Goal: Information Seeking & Learning: Find specific fact

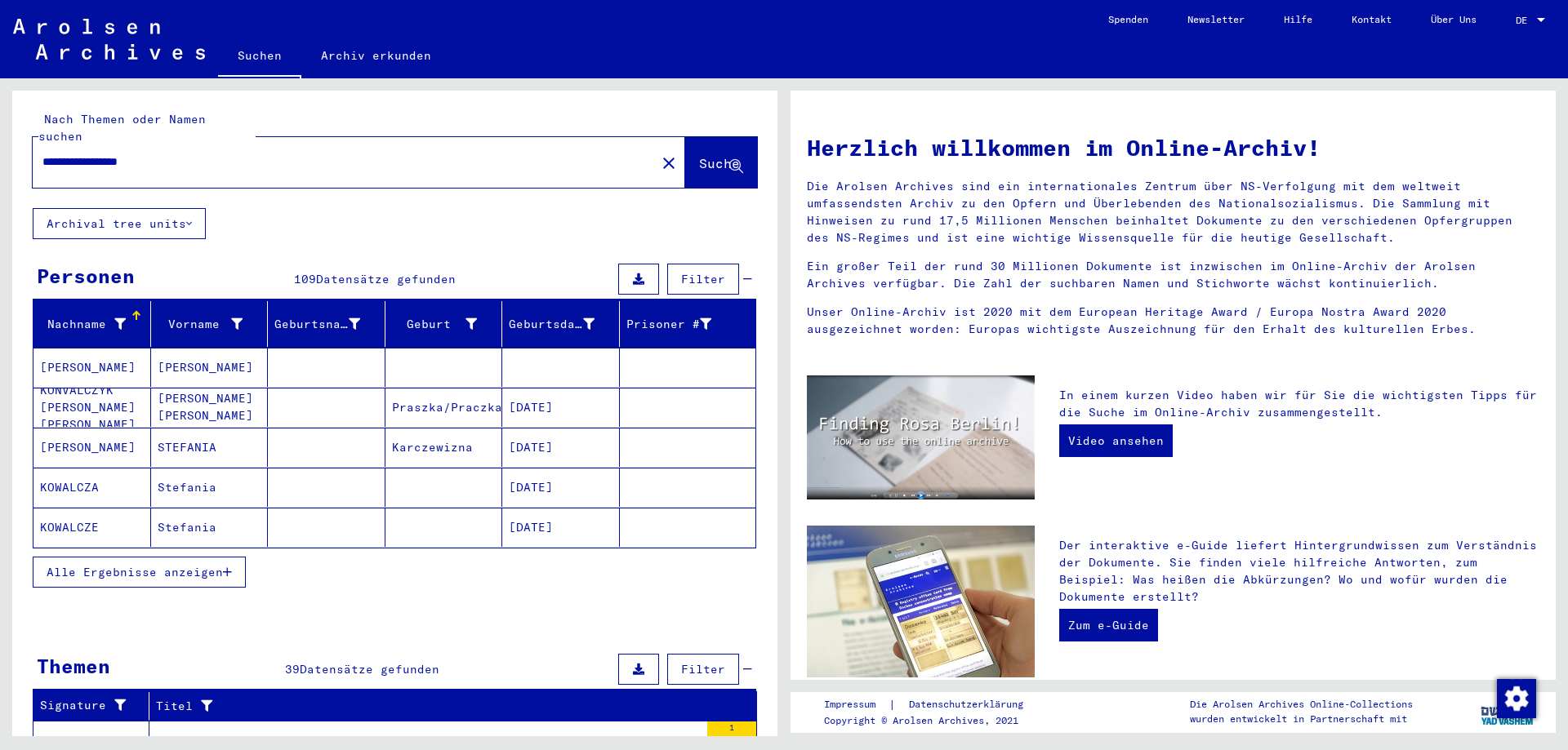
click at [107, 348] on mat-cell "[PERSON_NAME]" at bounding box center [92, 368] width 118 height 40
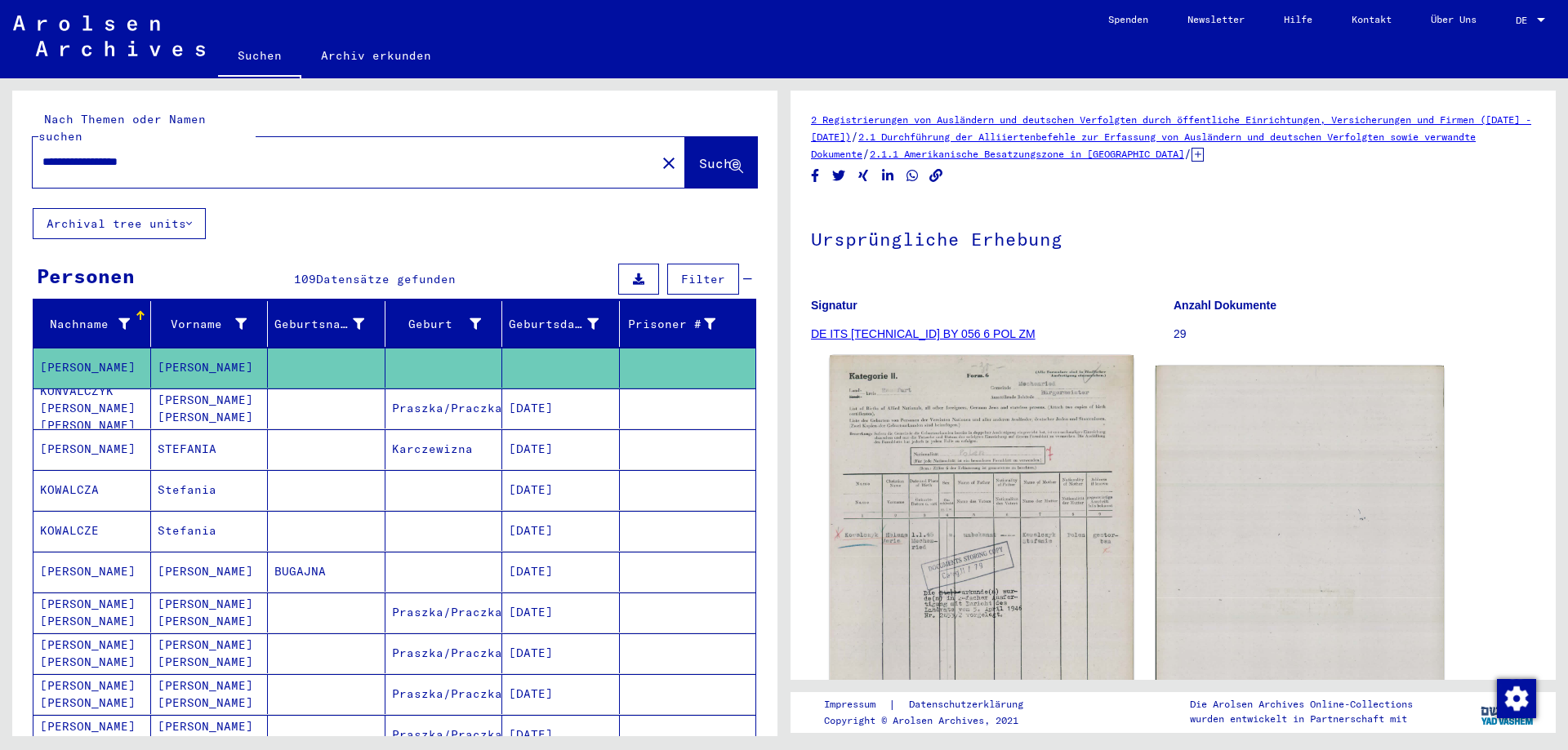
click at [981, 540] on img at bounding box center [981, 566] width 303 height 421
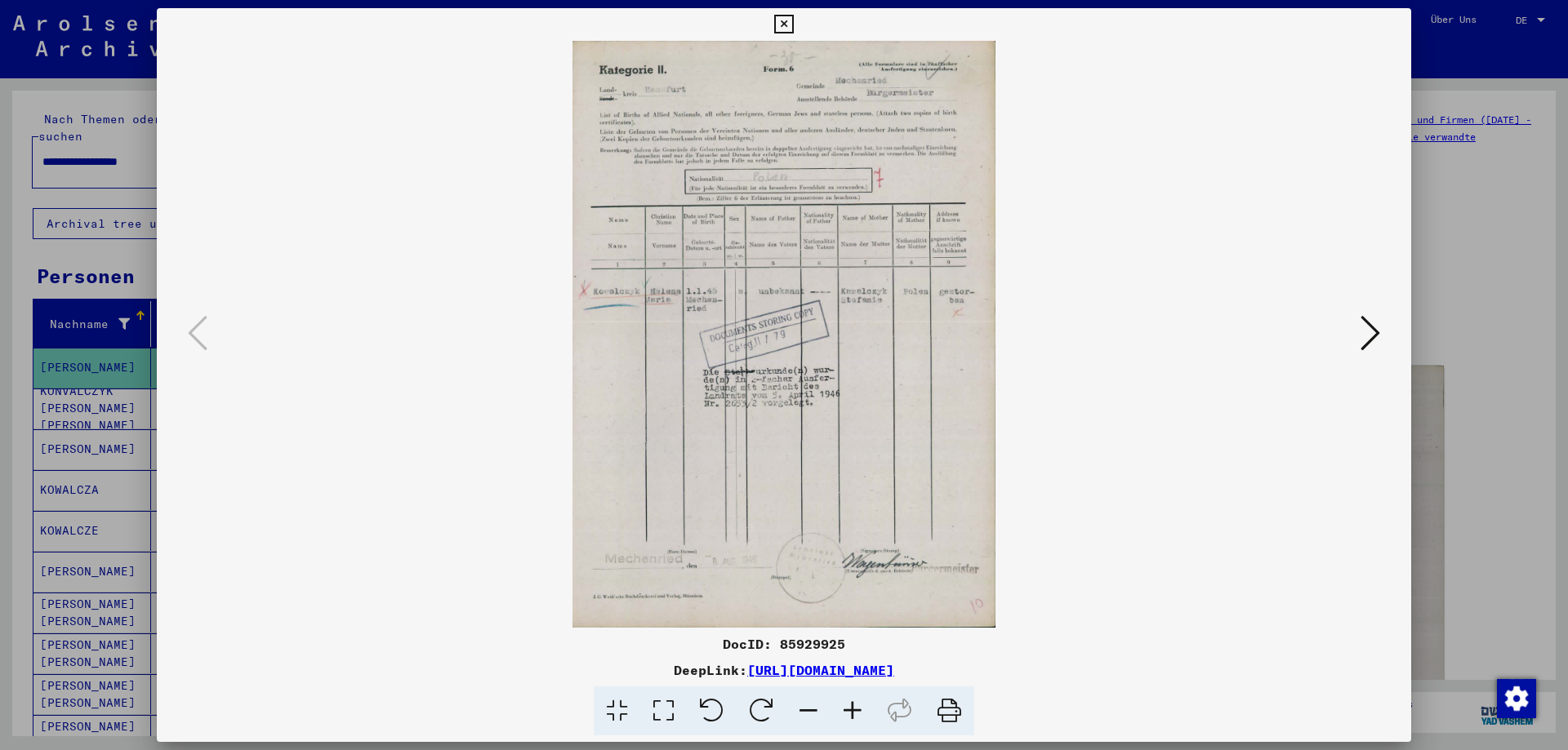
click at [787, 17] on icon at bounding box center [783, 24] width 19 height 20
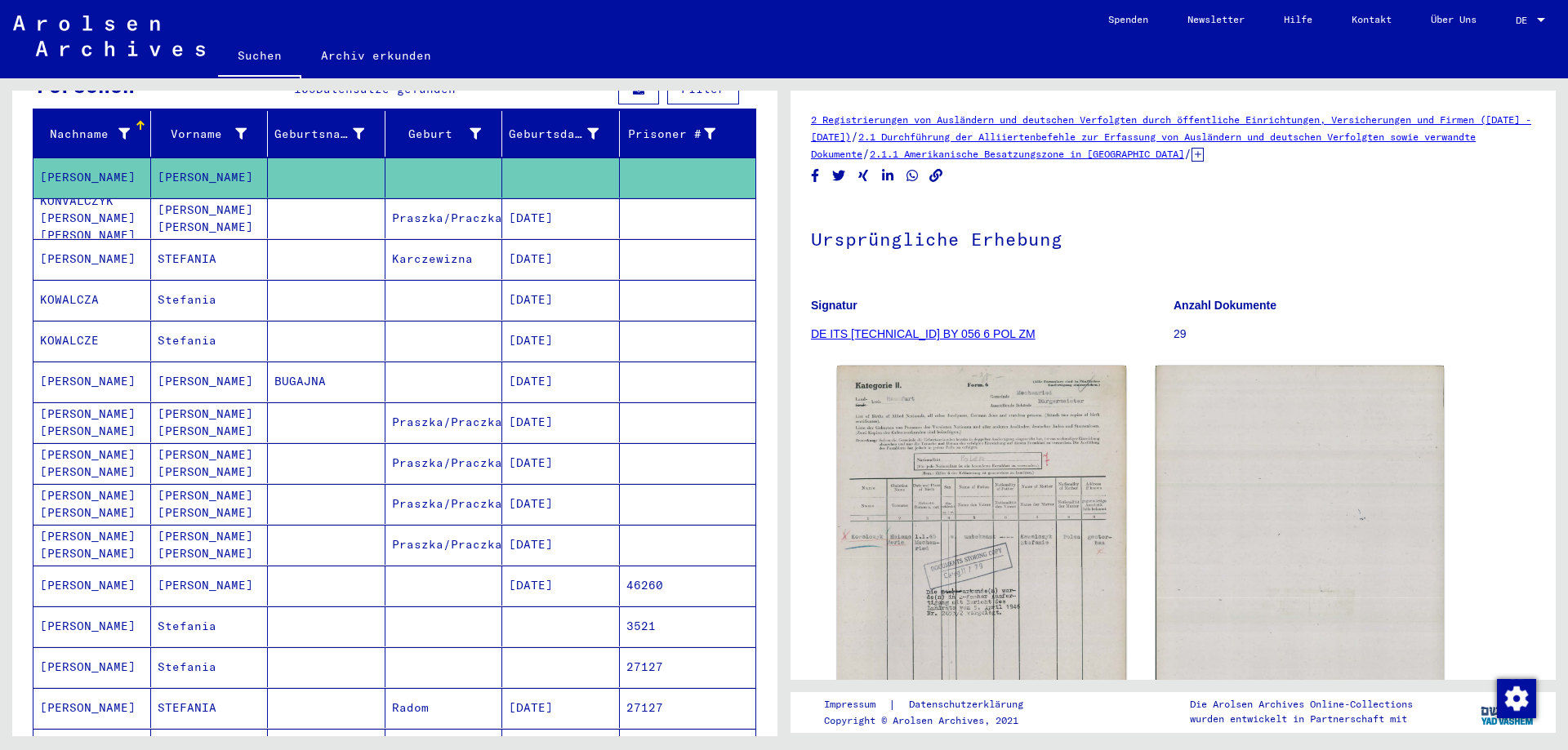
scroll to position [381, 0]
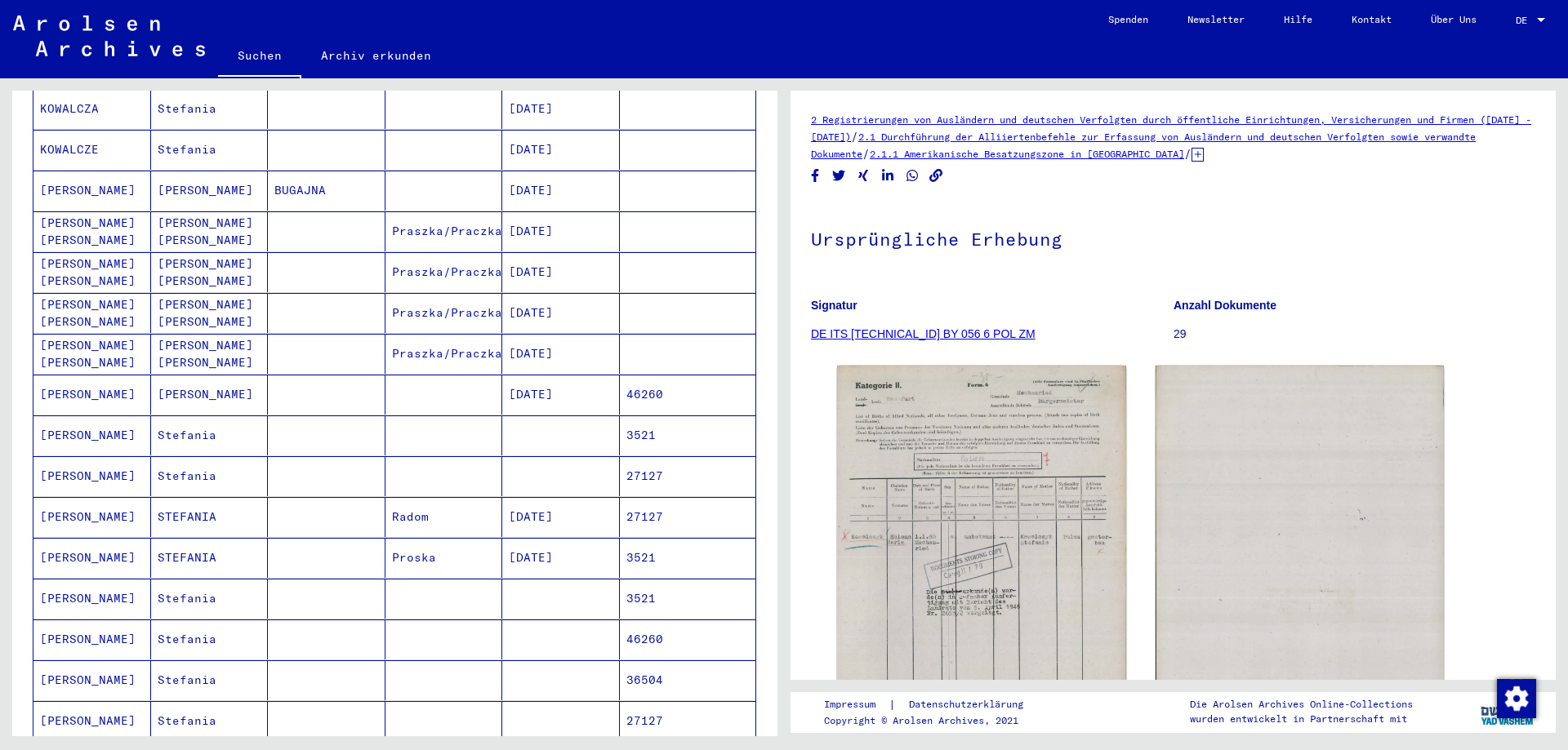
click at [58, 422] on mat-cell "[PERSON_NAME]" at bounding box center [92, 435] width 118 height 40
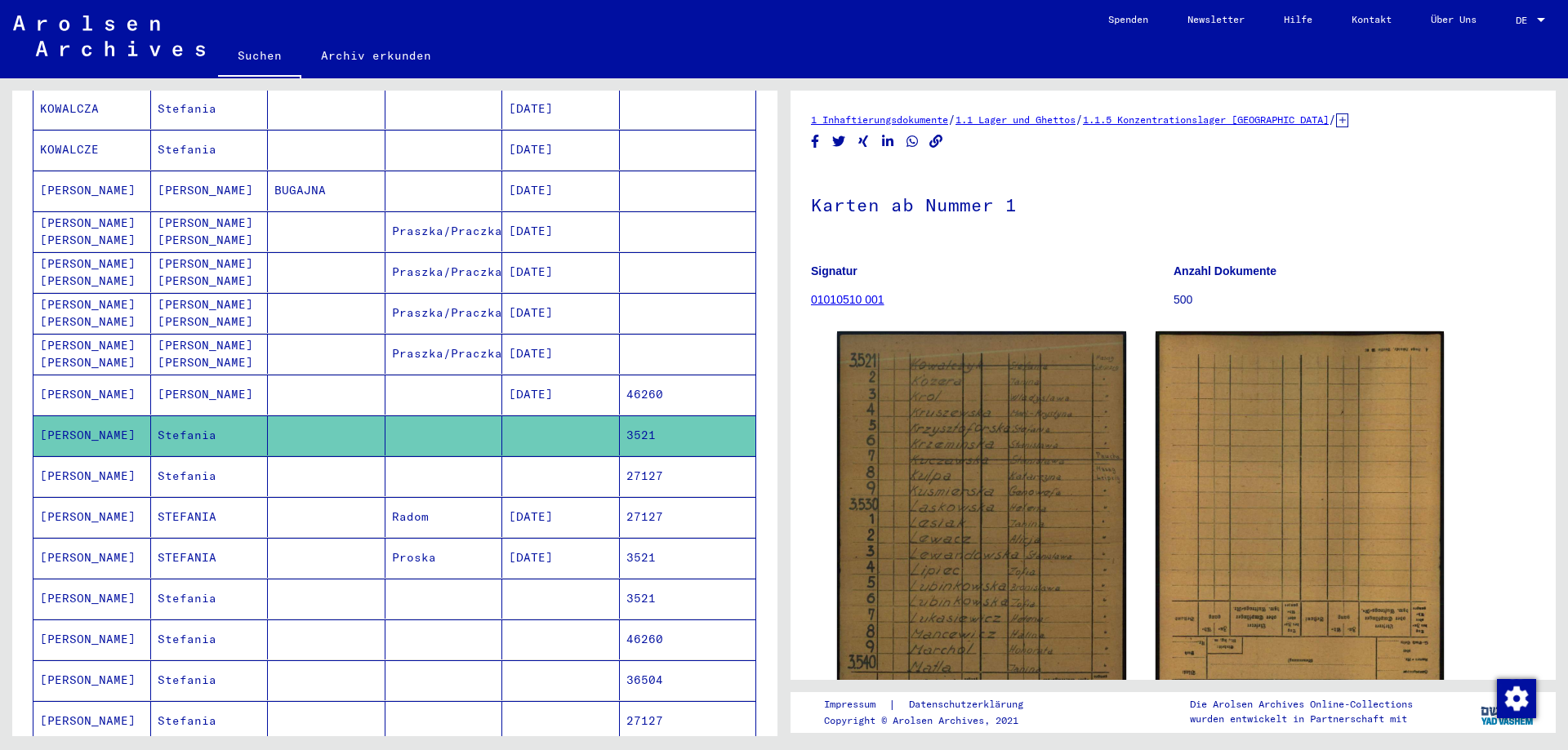
click at [40, 461] on mat-cell "[PERSON_NAME]" at bounding box center [92, 476] width 118 height 40
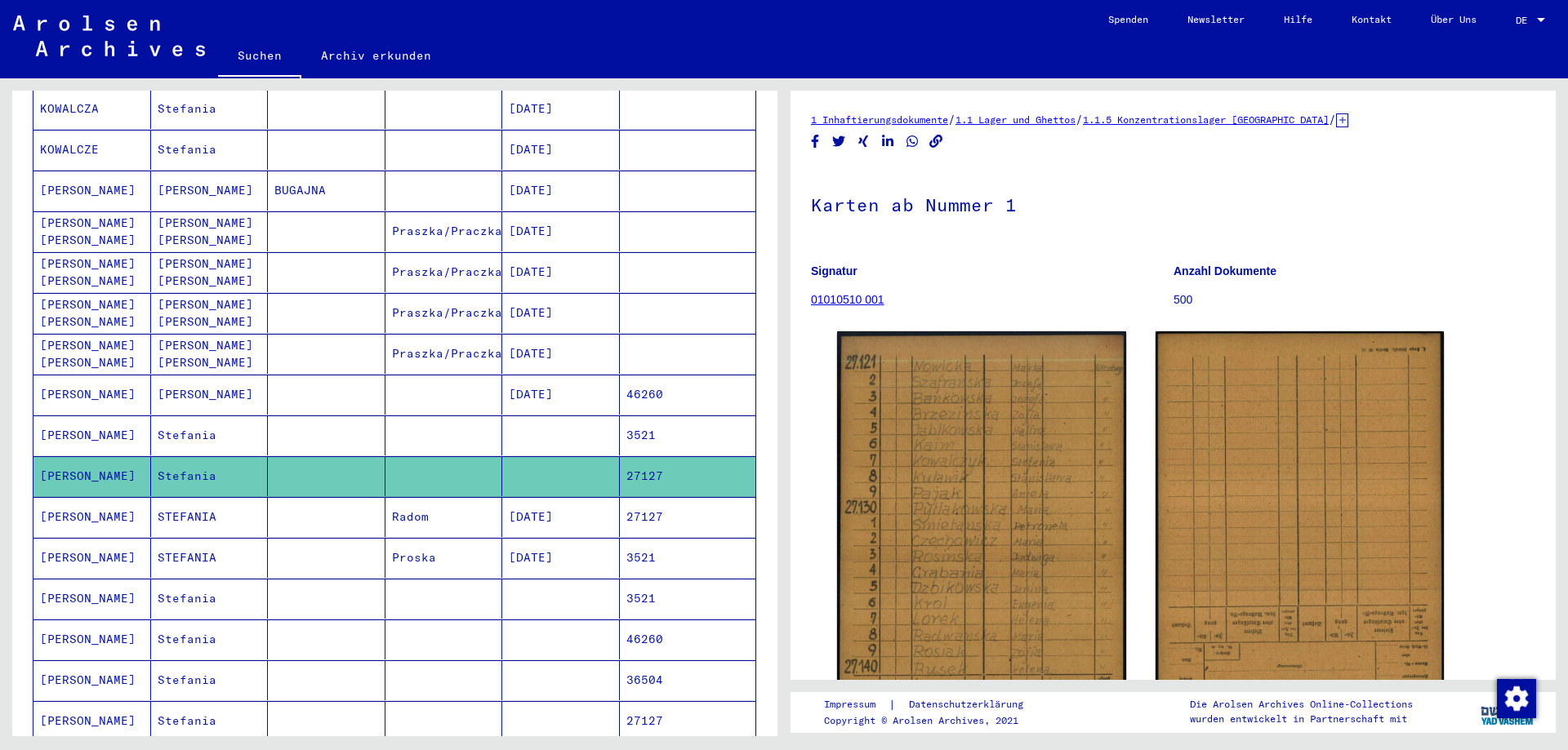
click at [85, 583] on mat-cell "[PERSON_NAME]" at bounding box center [92, 598] width 118 height 40
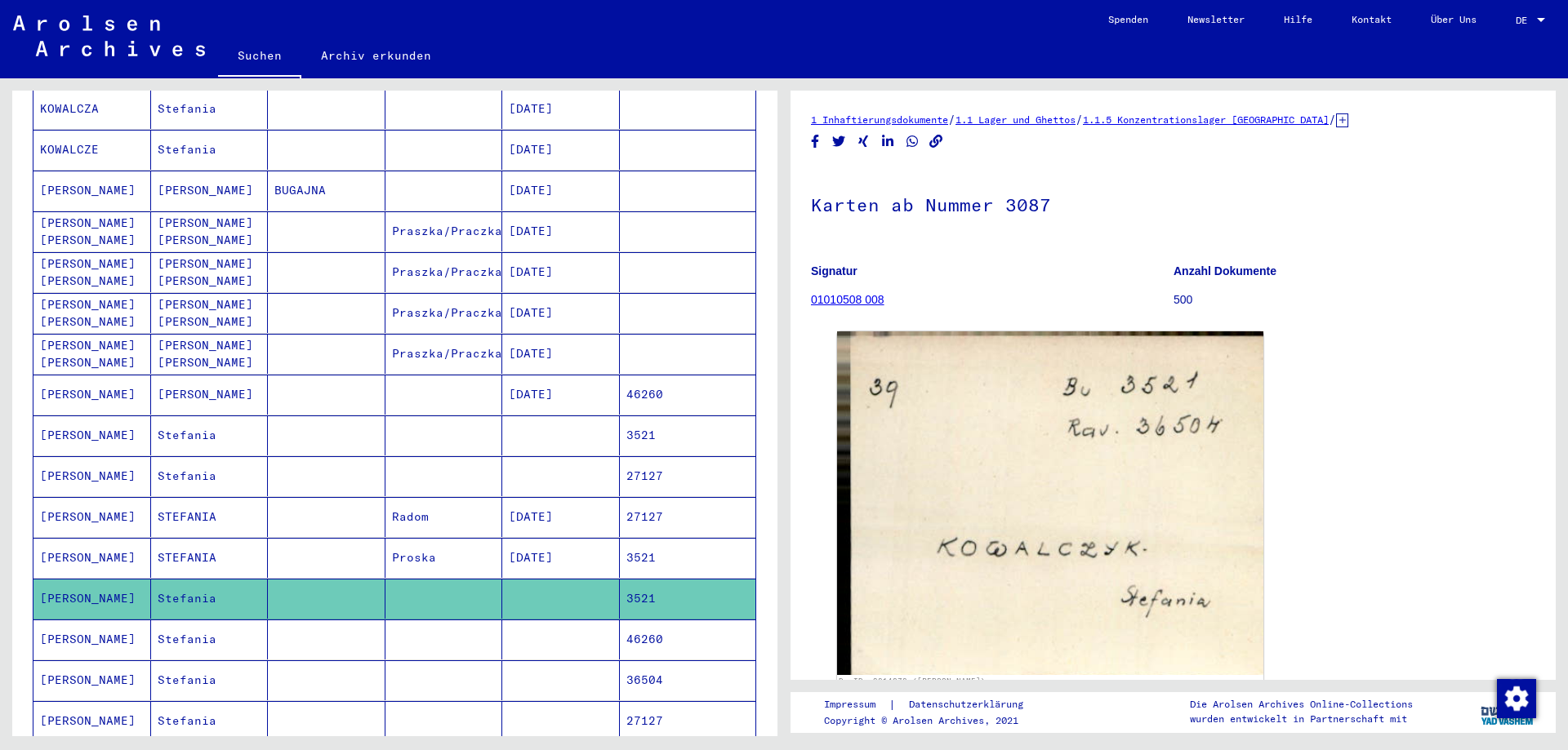
click at [85, 625] on mat-cell "[PERSON_NAME]" at bounding box center [92, 639] width 118 height 40
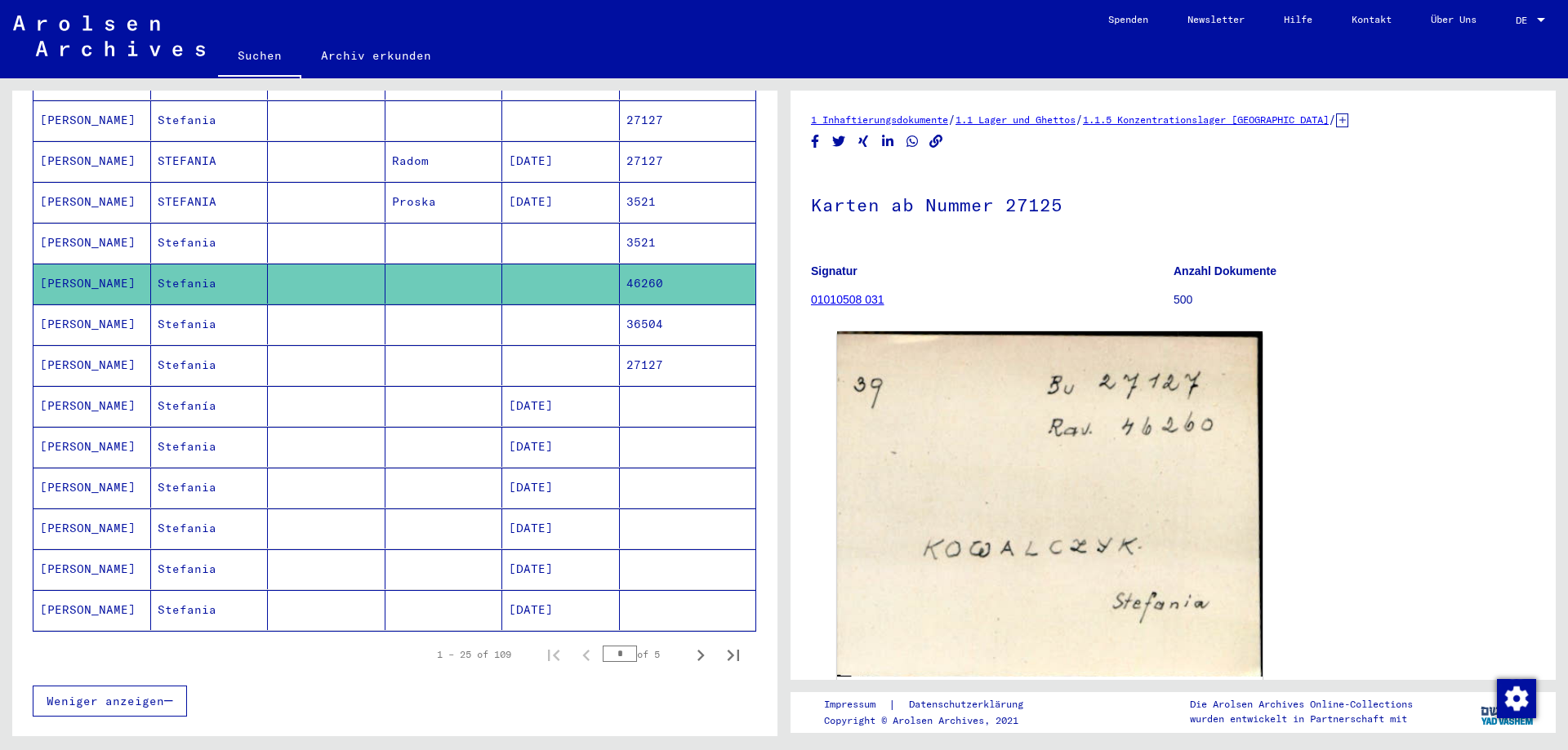
scroll to position [761, 0]
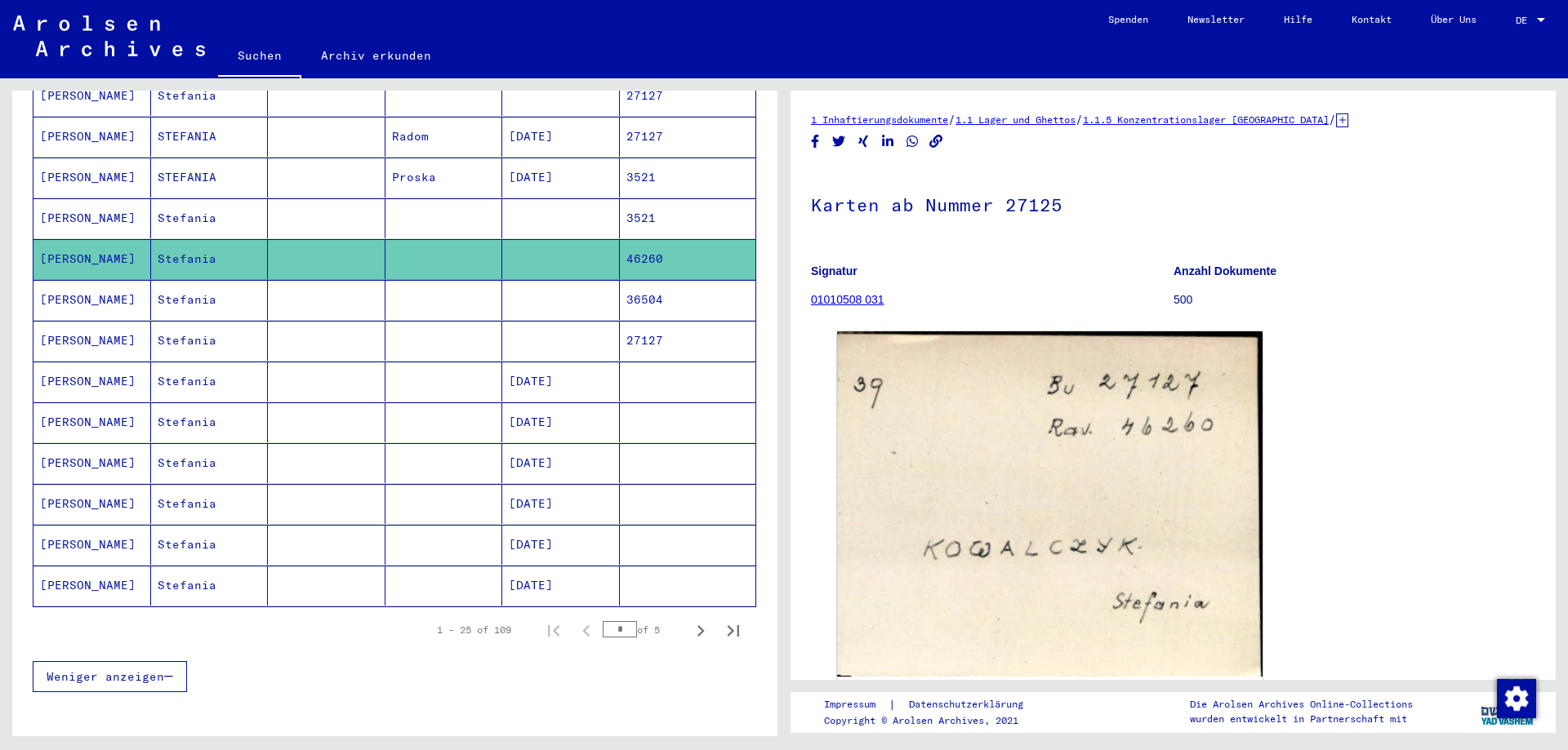
click at [76, 292] on mat-cell "[PERSON_NAME]" at bounding box center [92, 300] width 118 height 40
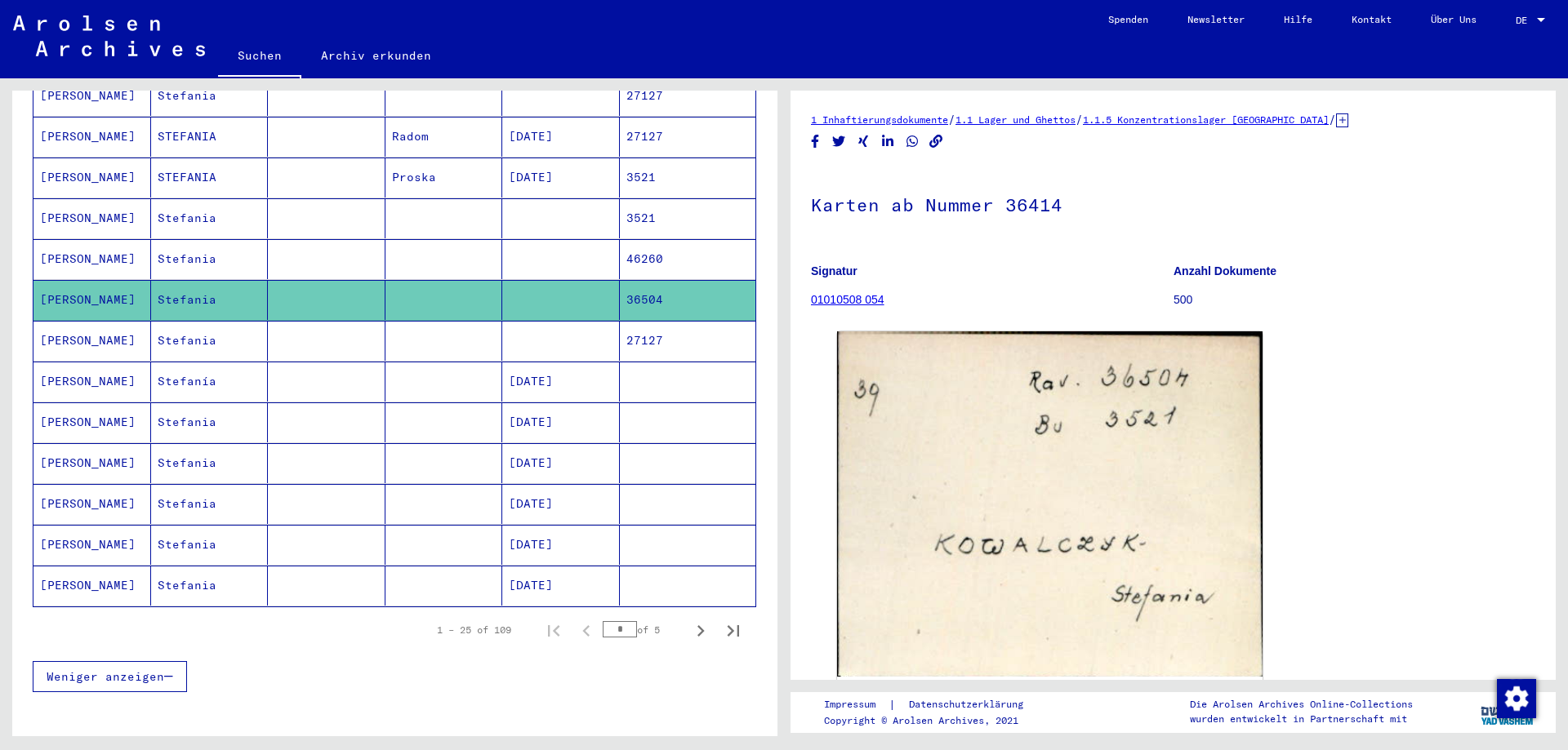
click at [54, 362] on mat-cell "[PERSON_NAME]" at bounding box center [92, 381] width 118 height 40
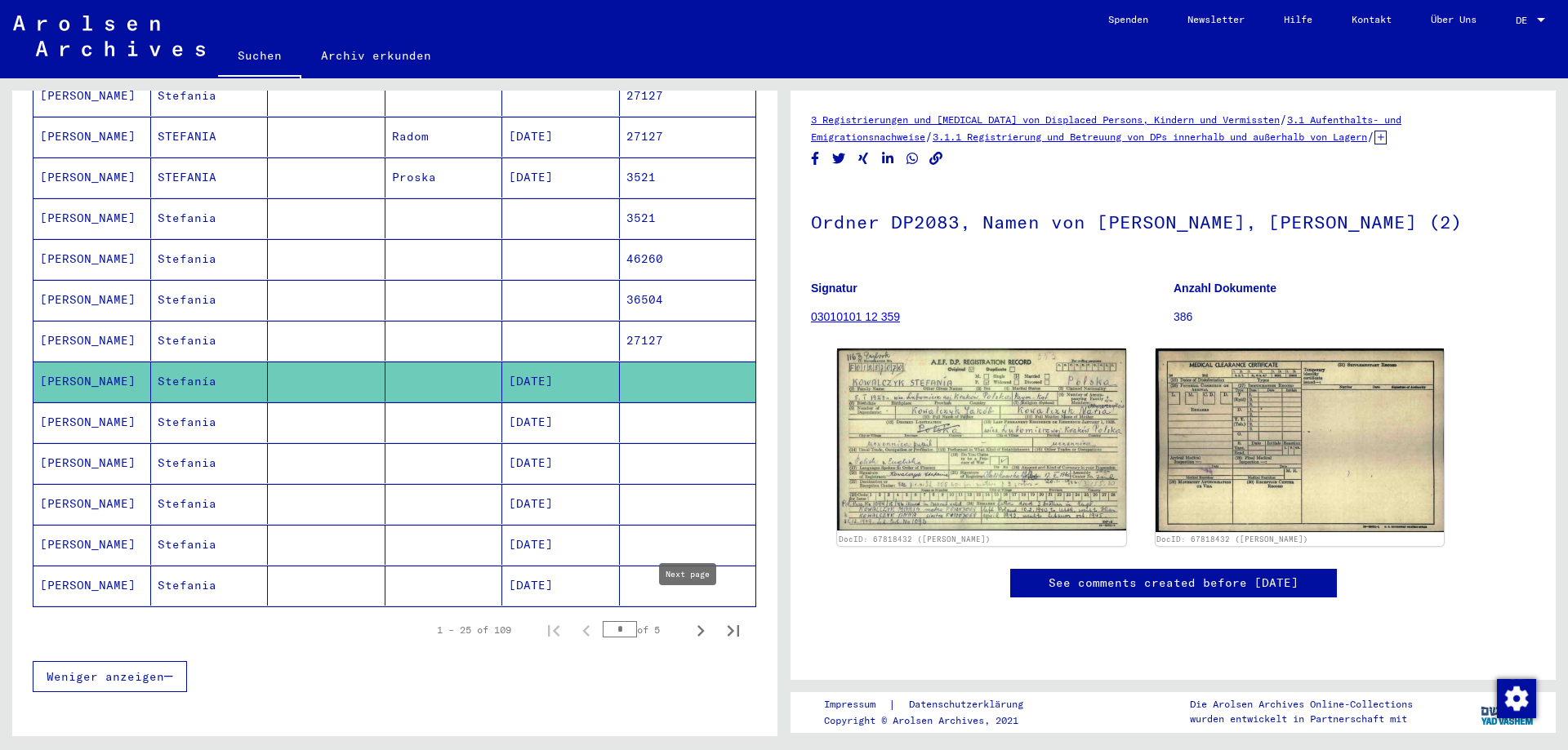
click at [689, 619] on icon "Next page" at bounding box center [701, 631] width 23 height 23
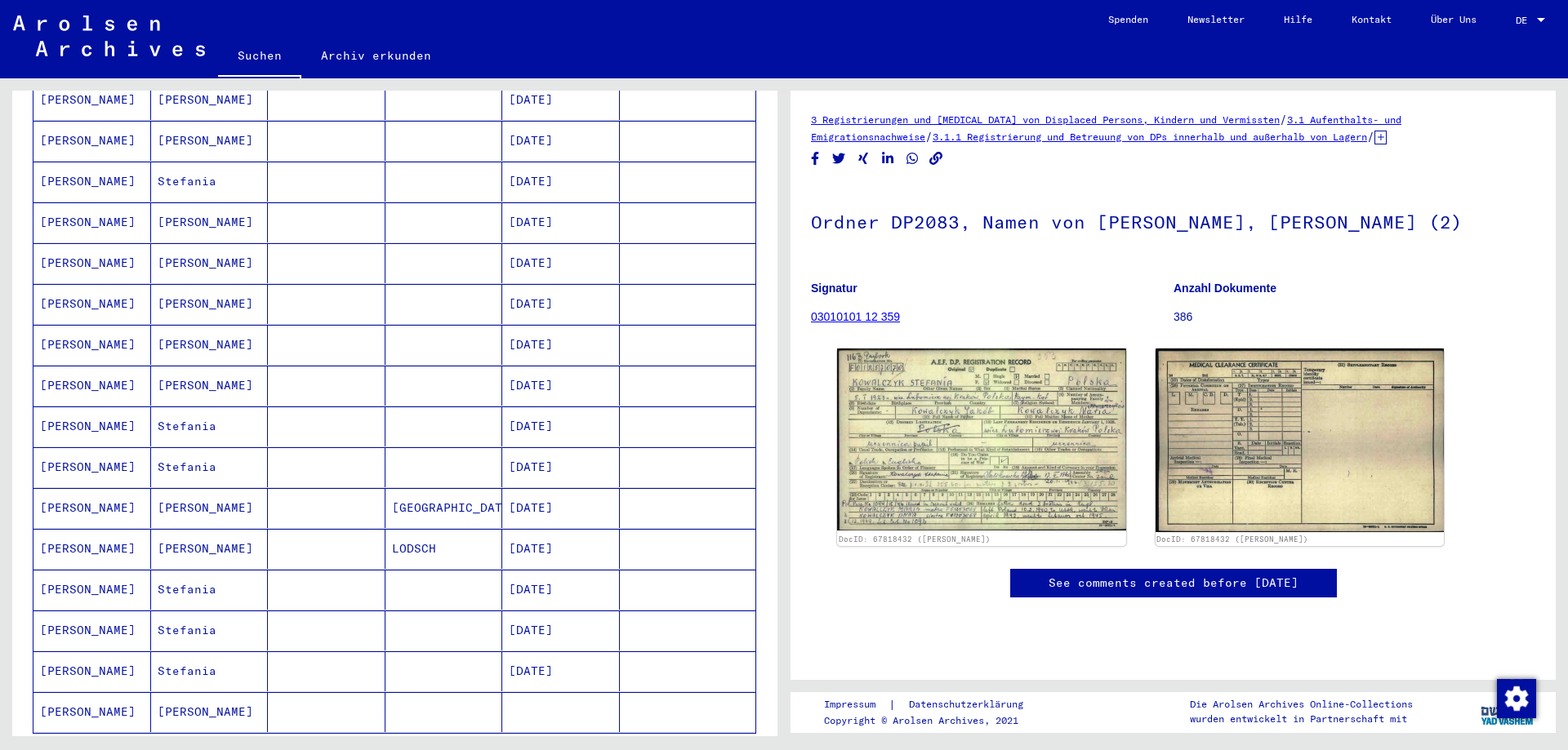
scroll to position [761, 0]
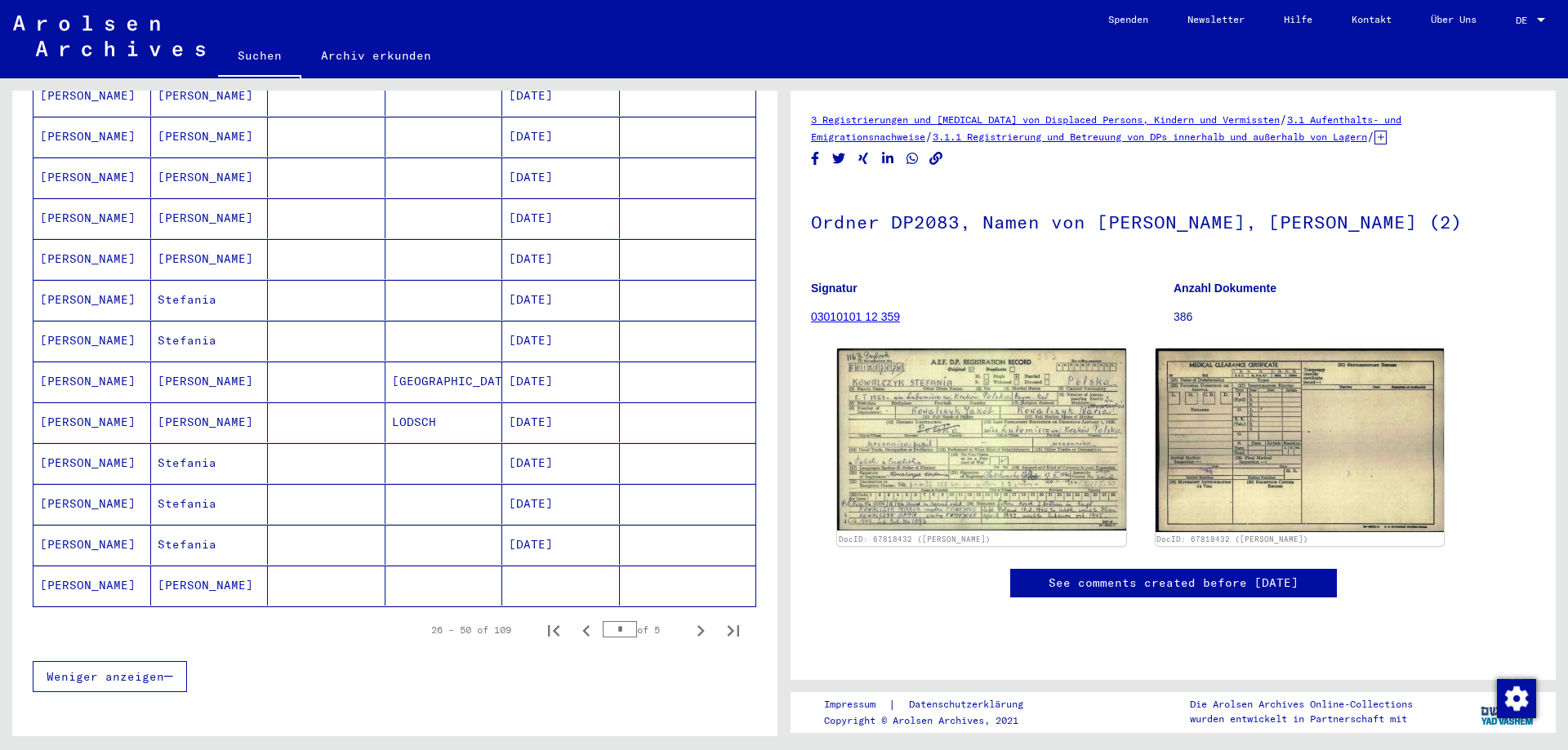
click at [69, 565] on mat-cell "[PERSON_NAME]" at bounding box center [92, 585] width 118 height 40
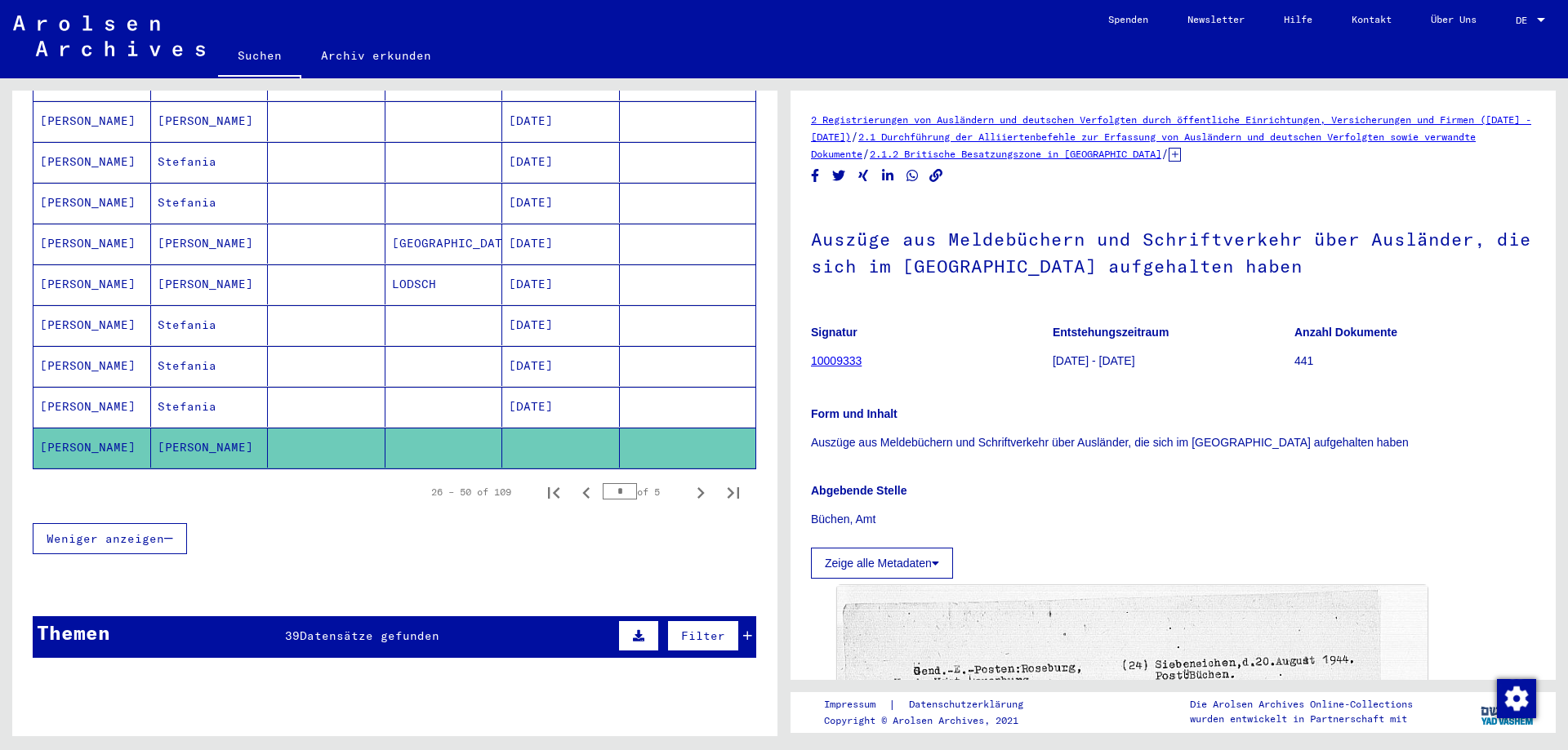
scroll to position [953, 0]
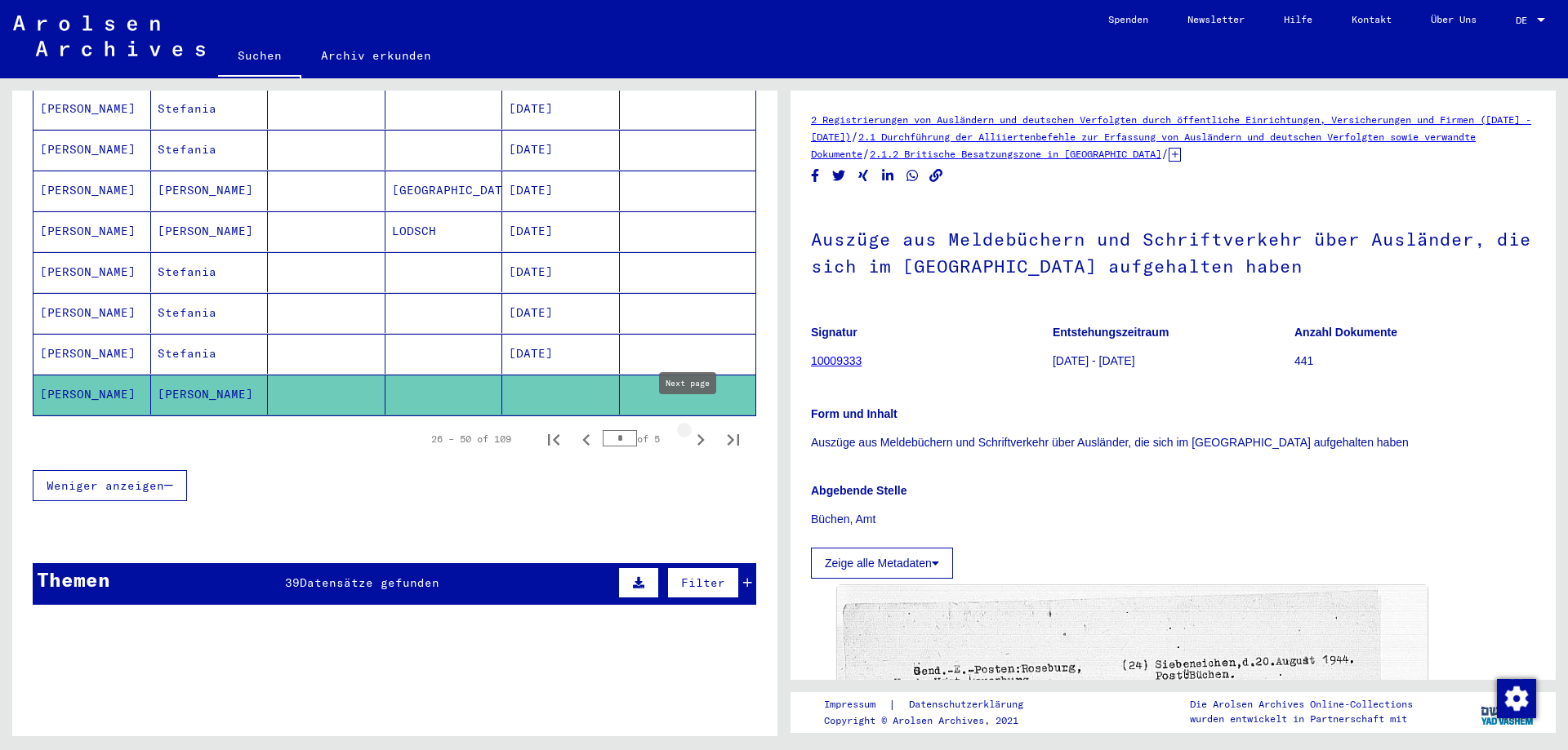
click at [689, 429] on icon "Next page" at bounding box center [701, 440] width 23 height 23
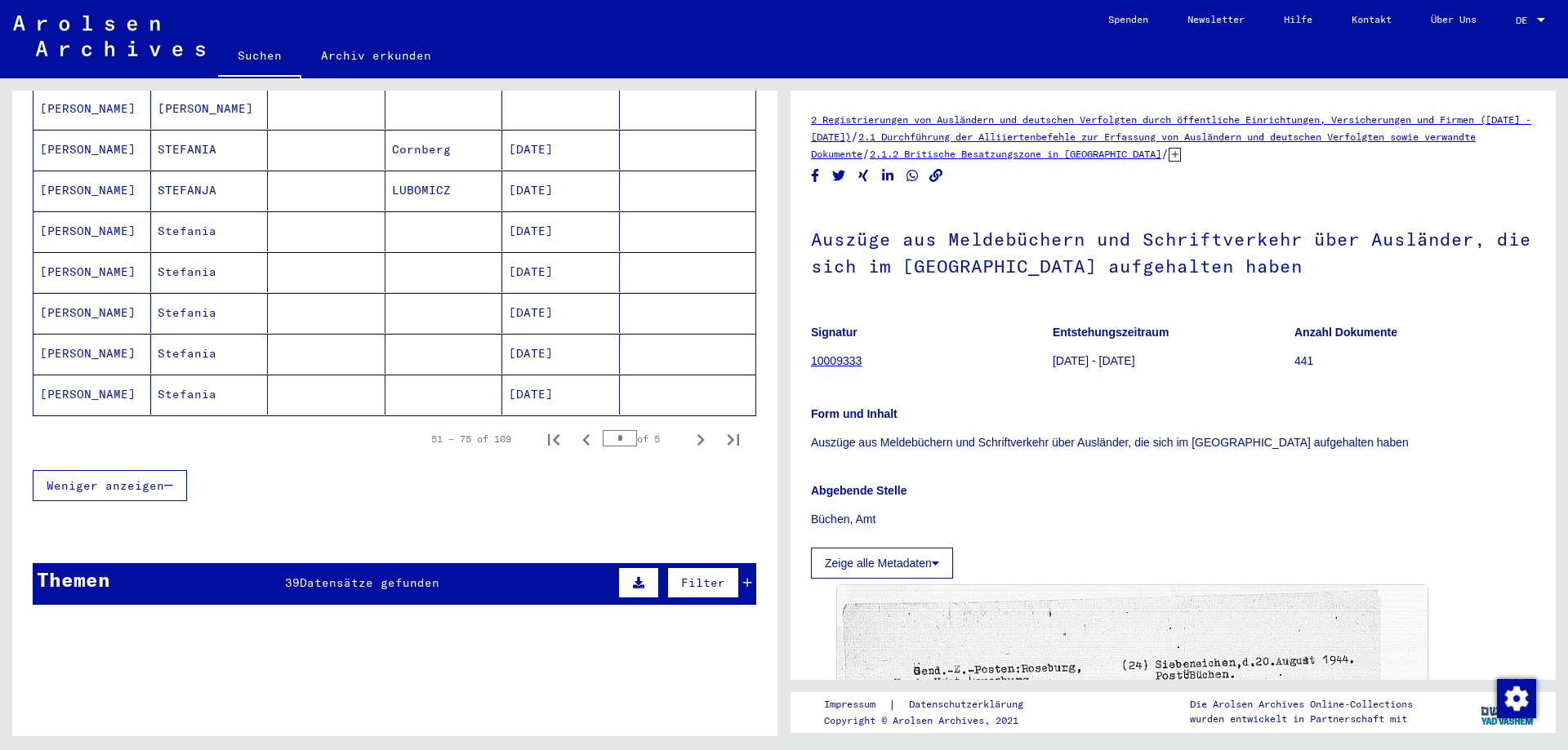
scroll to position [761, 0]
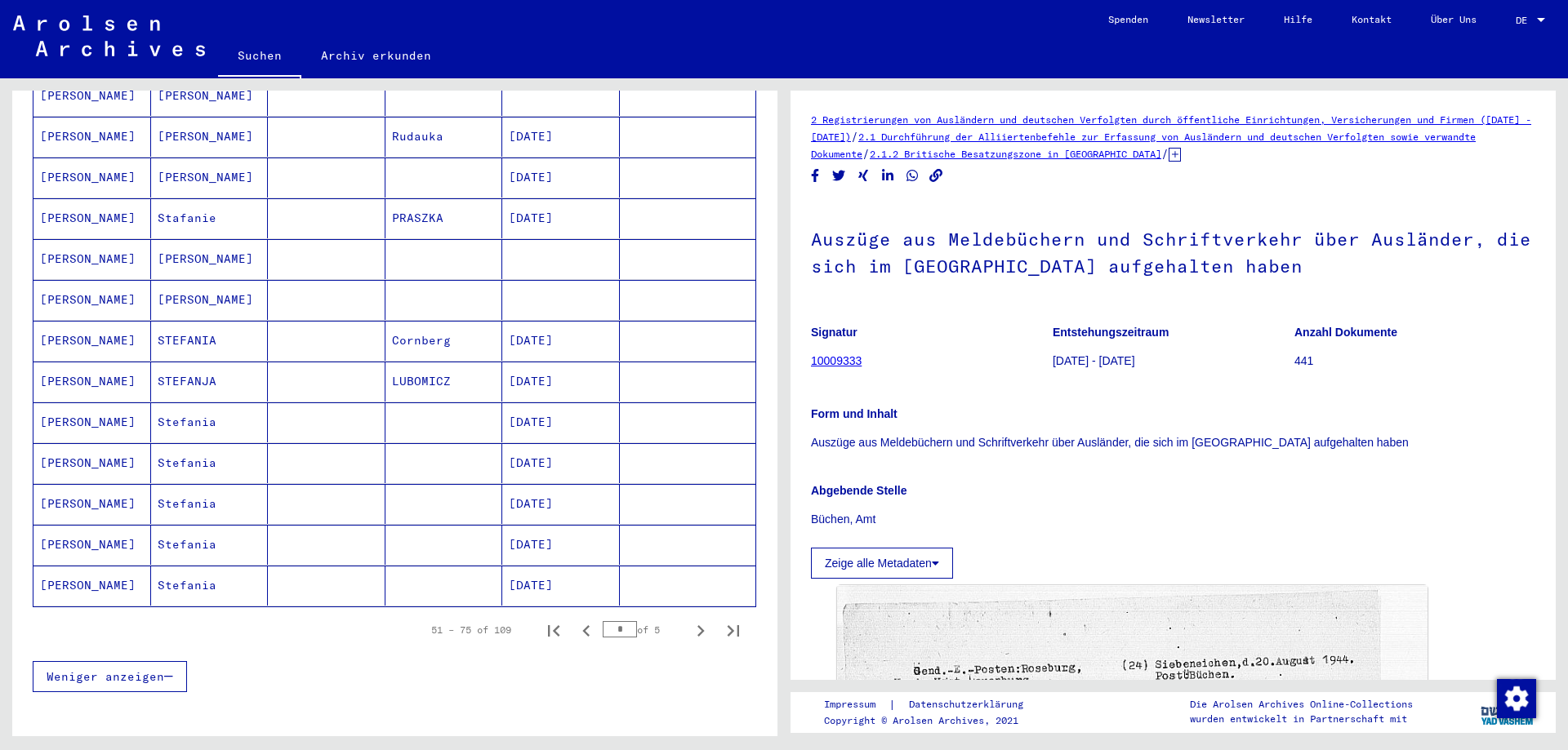
click at [96, 281] on mat-cell "[PERSON_NAME]" at bounding box center [92, 300] width 118 height 40
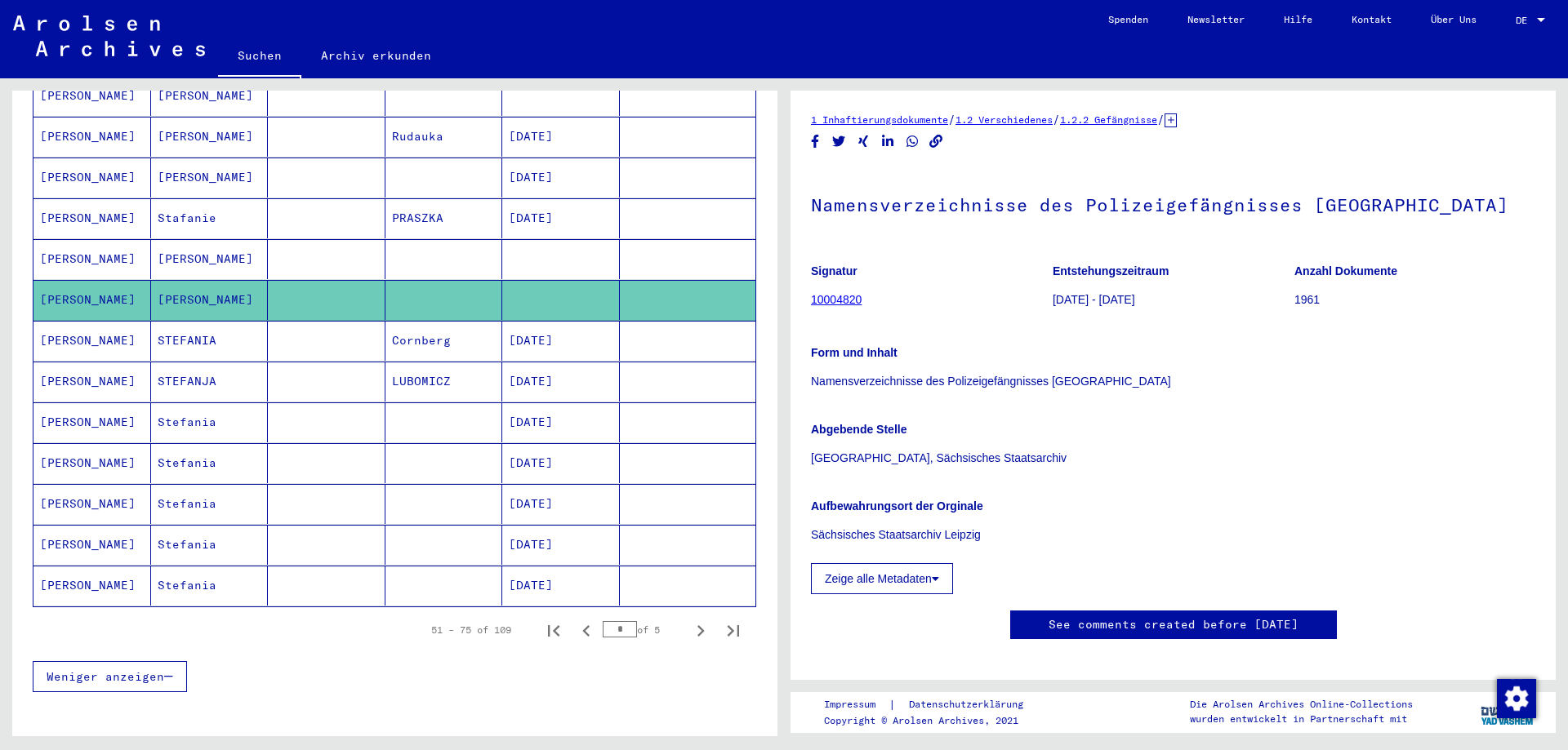
click at [89, 241] on mat-cell "[PERSON_NAME]" at bounding box center [92, 259] width 118 height 40
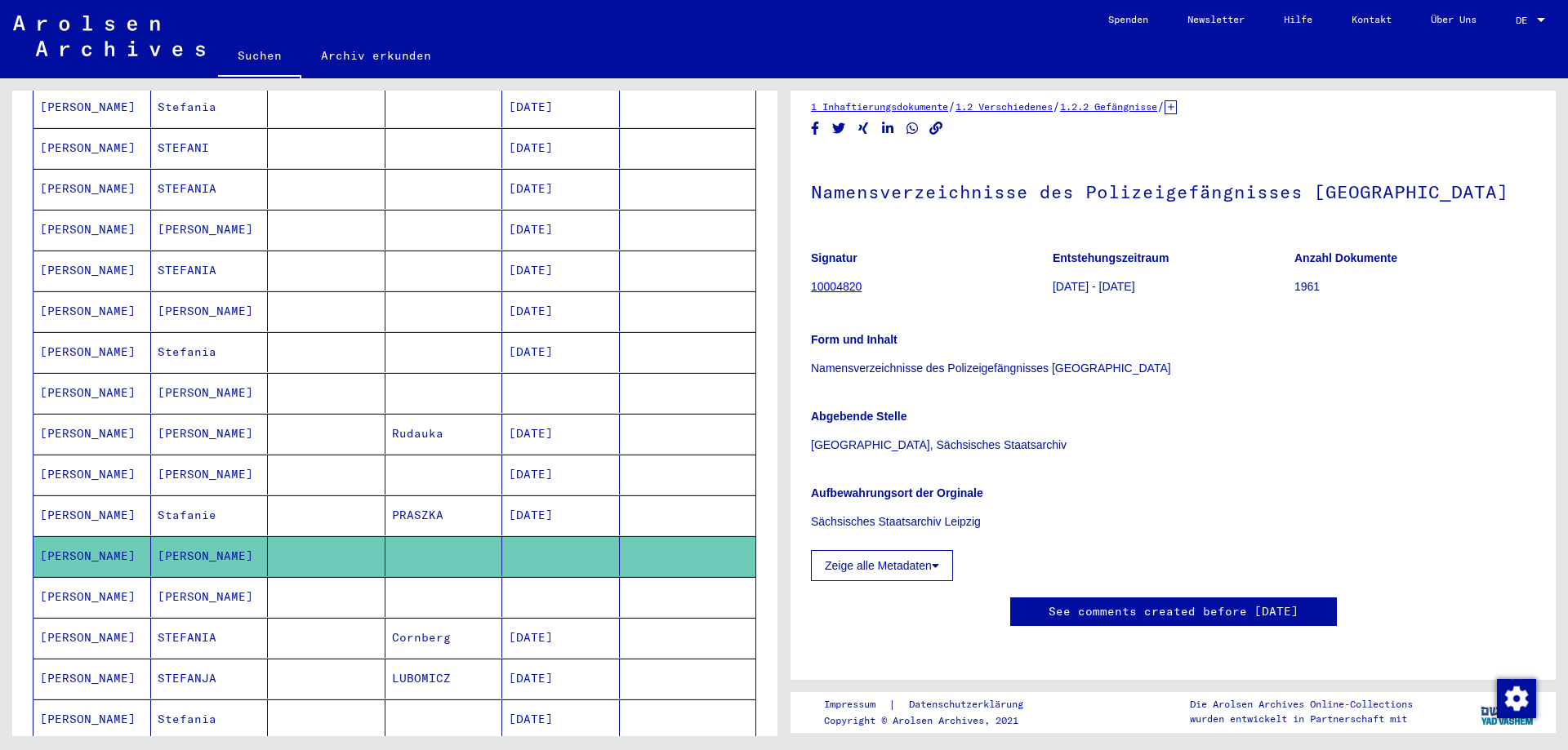
scroll to position [381, 0]
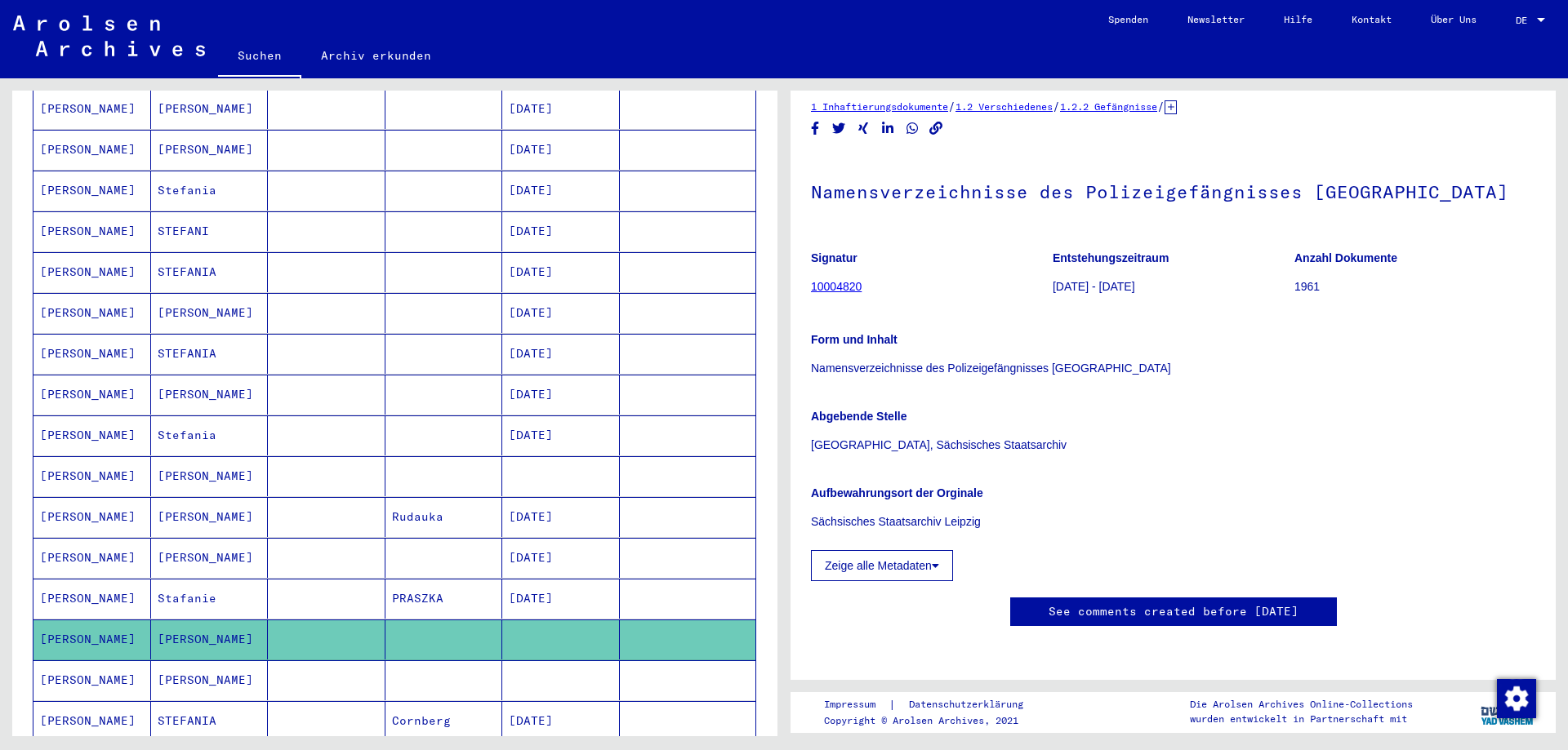
click at [72, 456] on mat-cell "[PERSON_NAME]" at bounding box center [92, 476] width 118 height 40
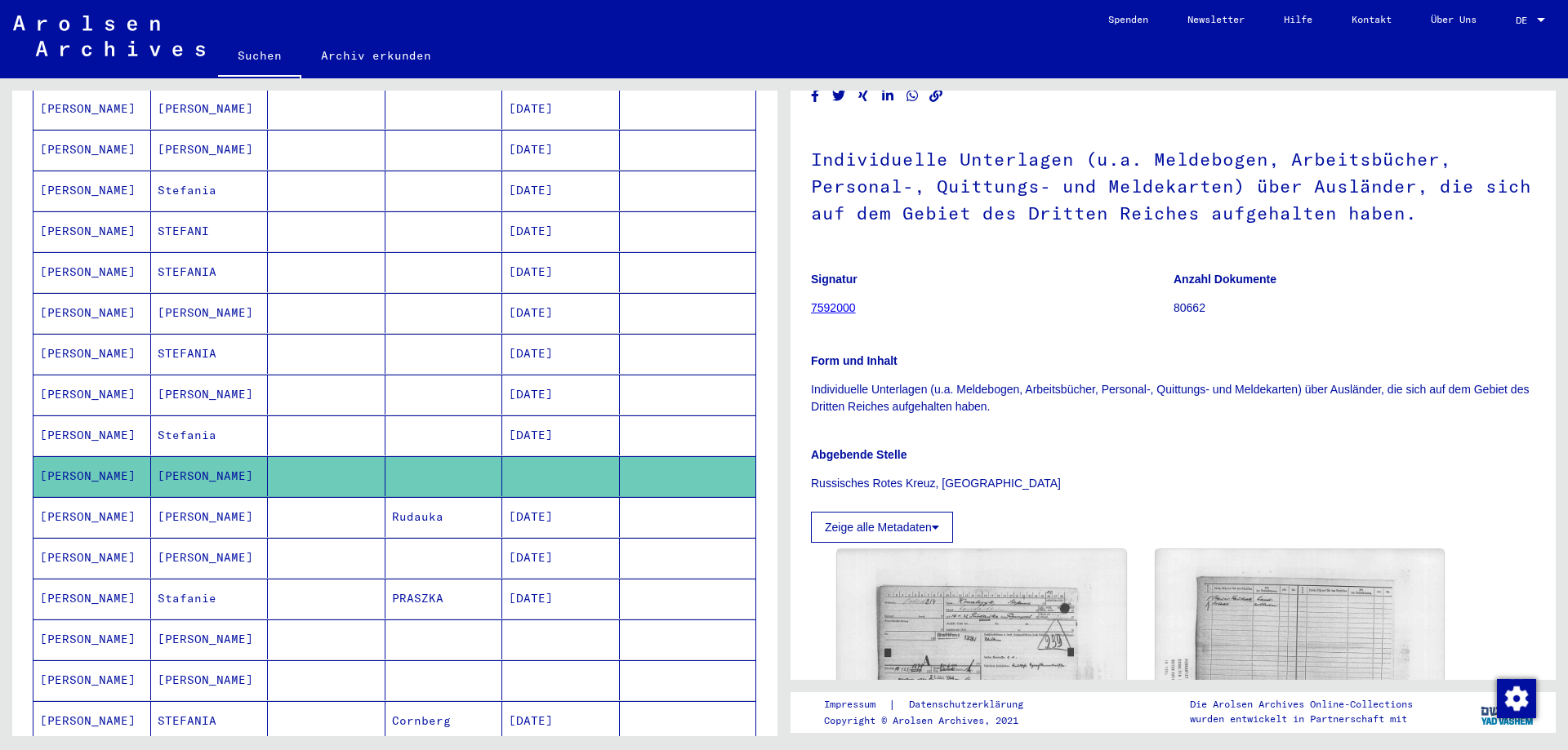
scroll to position [190, 0]
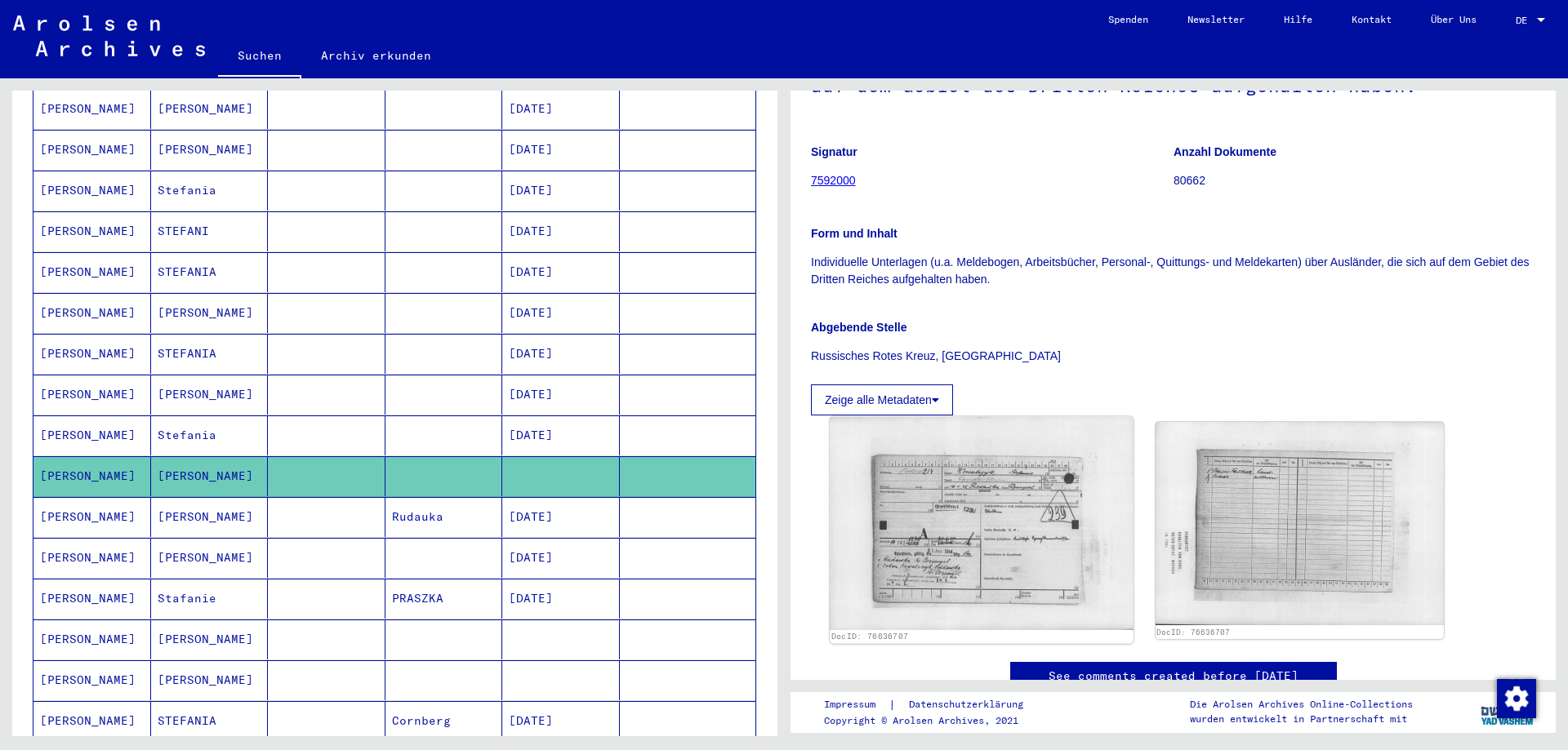
click at [948, 523] on img at bounding box center [981, 523] width 303 height 213
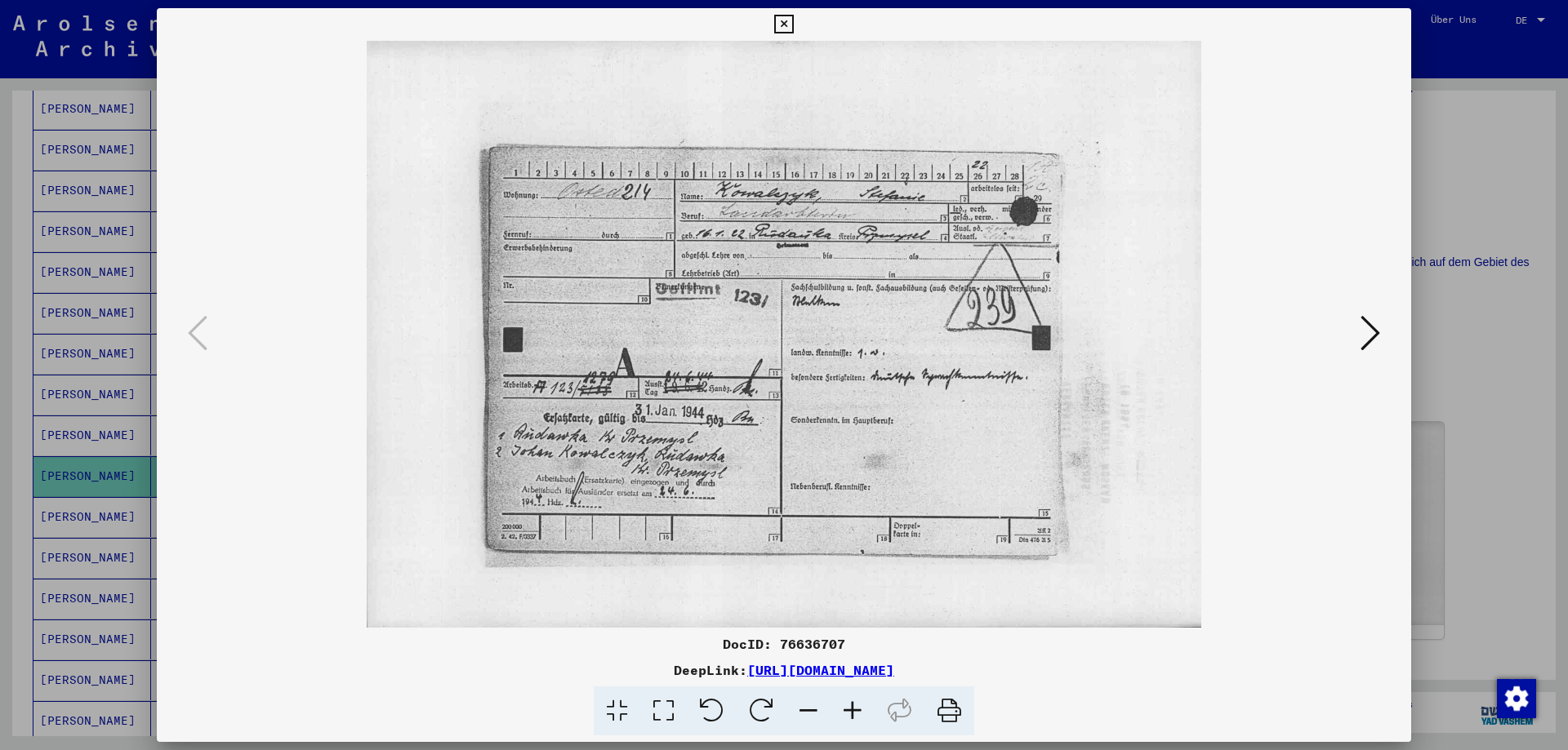
click at [780, 30] on icon at bounding box center [783, 24] width 19 height 20
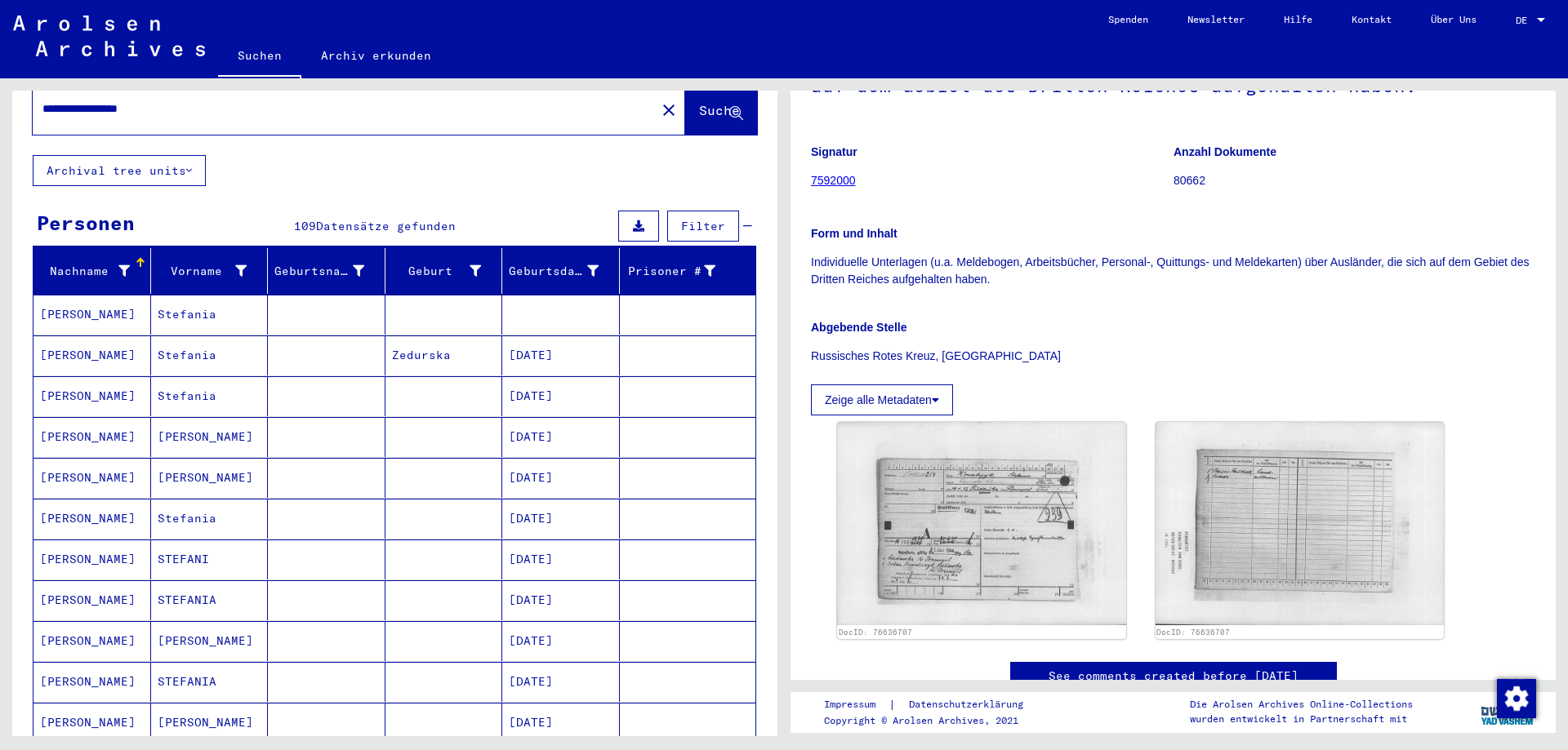
scroll to position [0, 0]
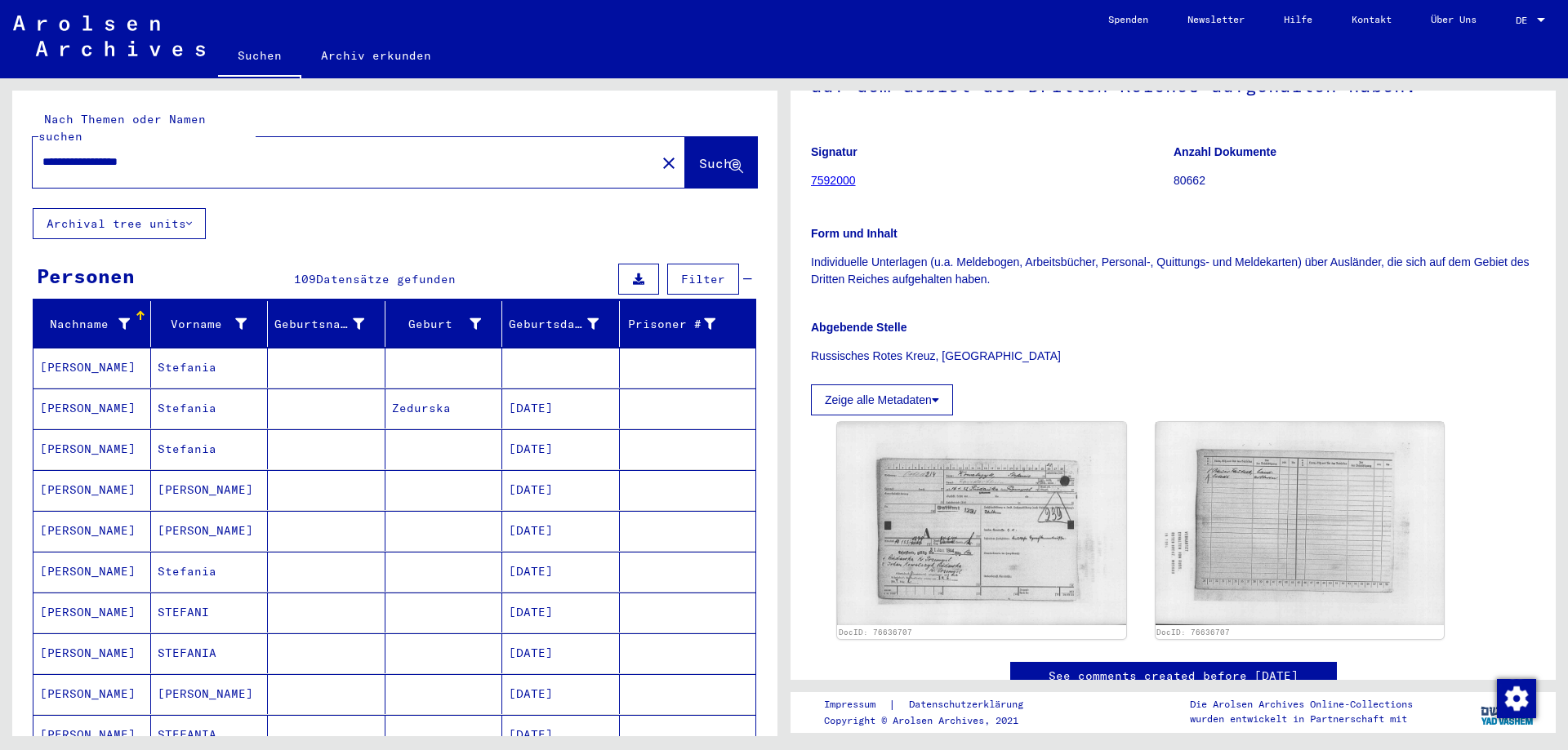
click at [104, 351] on mat-cell "[PERSON_NAME]" at bounding box center [92, 368] width 118 height 40
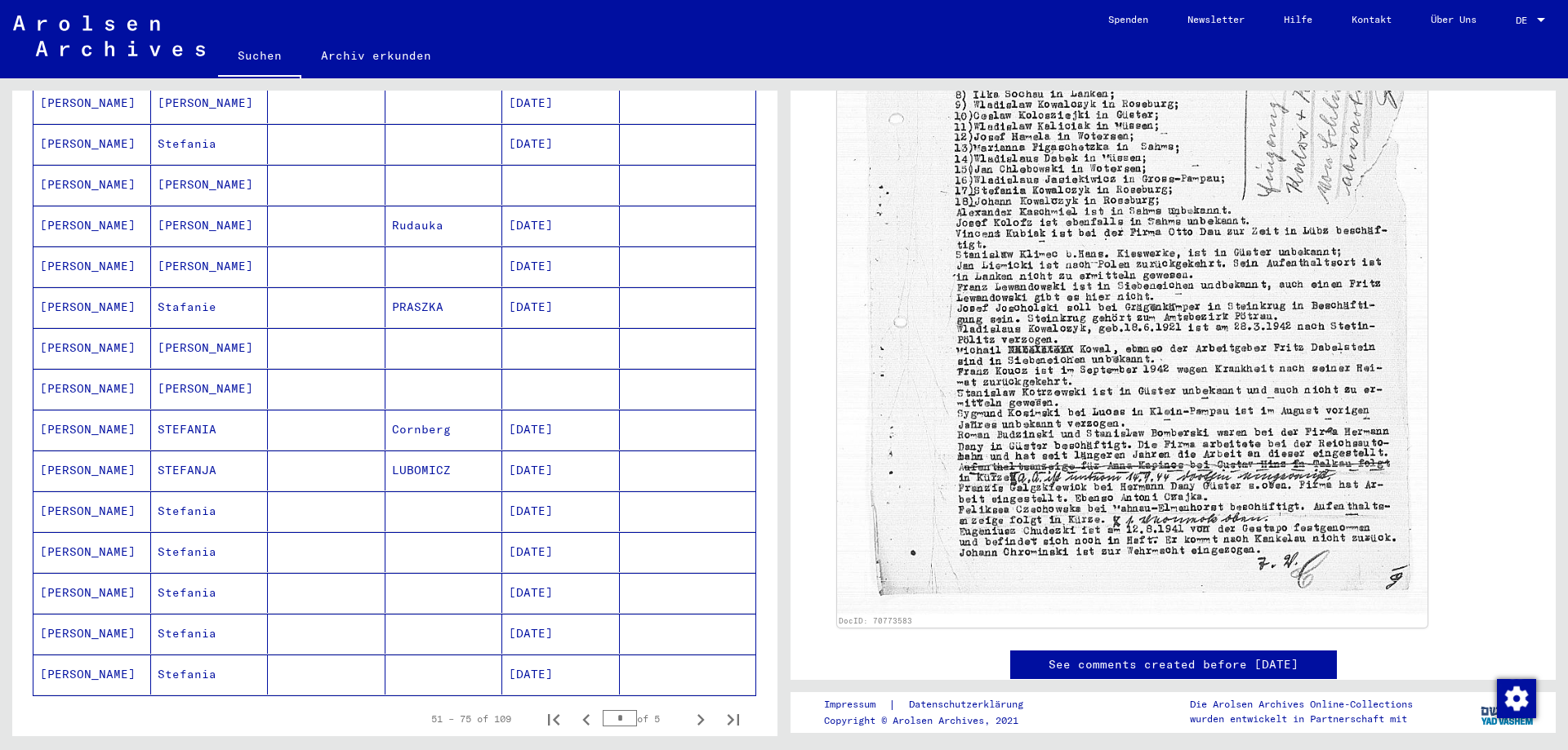
scroll to position [761, 0]
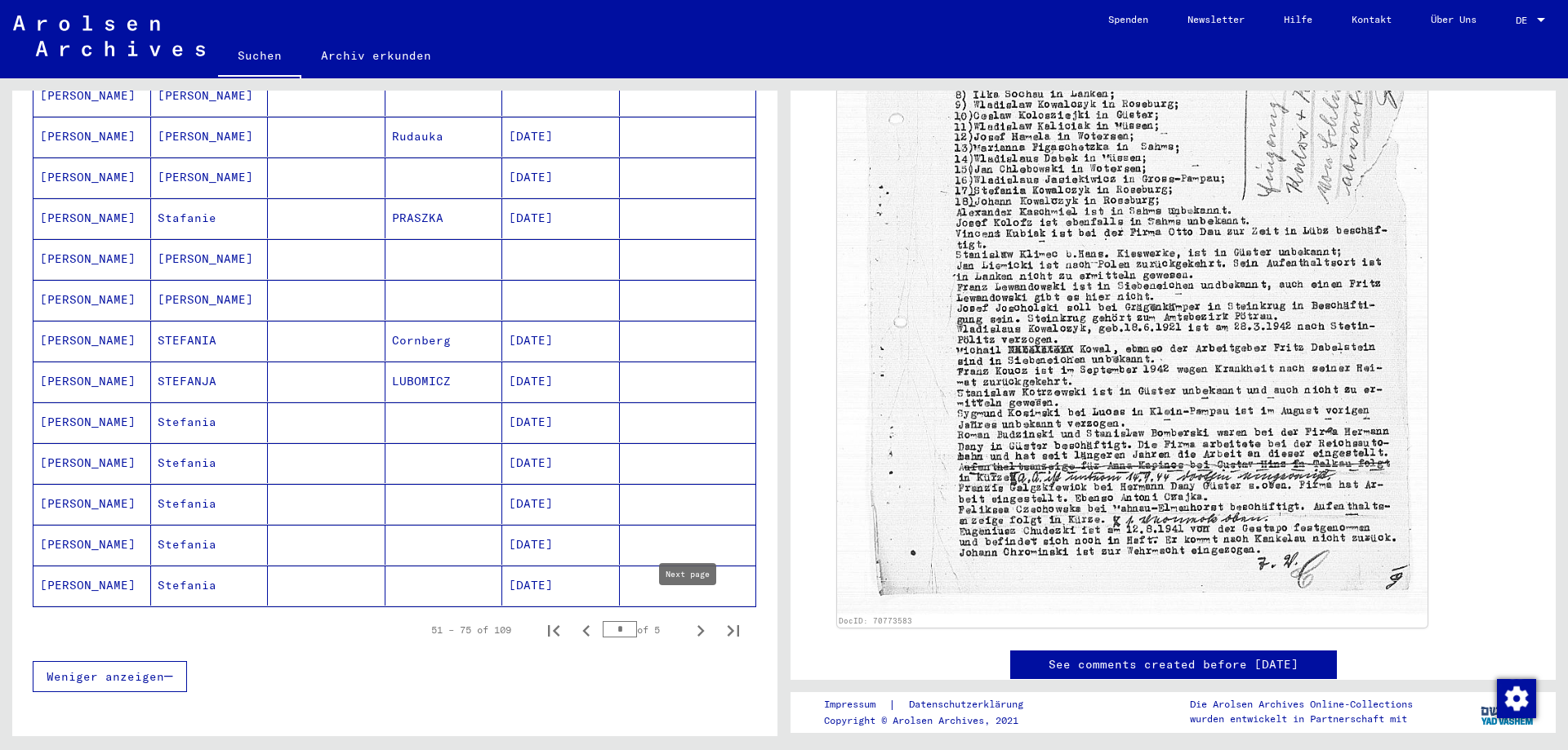
click at [697, 625] on icon "Next page" at bounding box center [701, 631] width 8 height 11
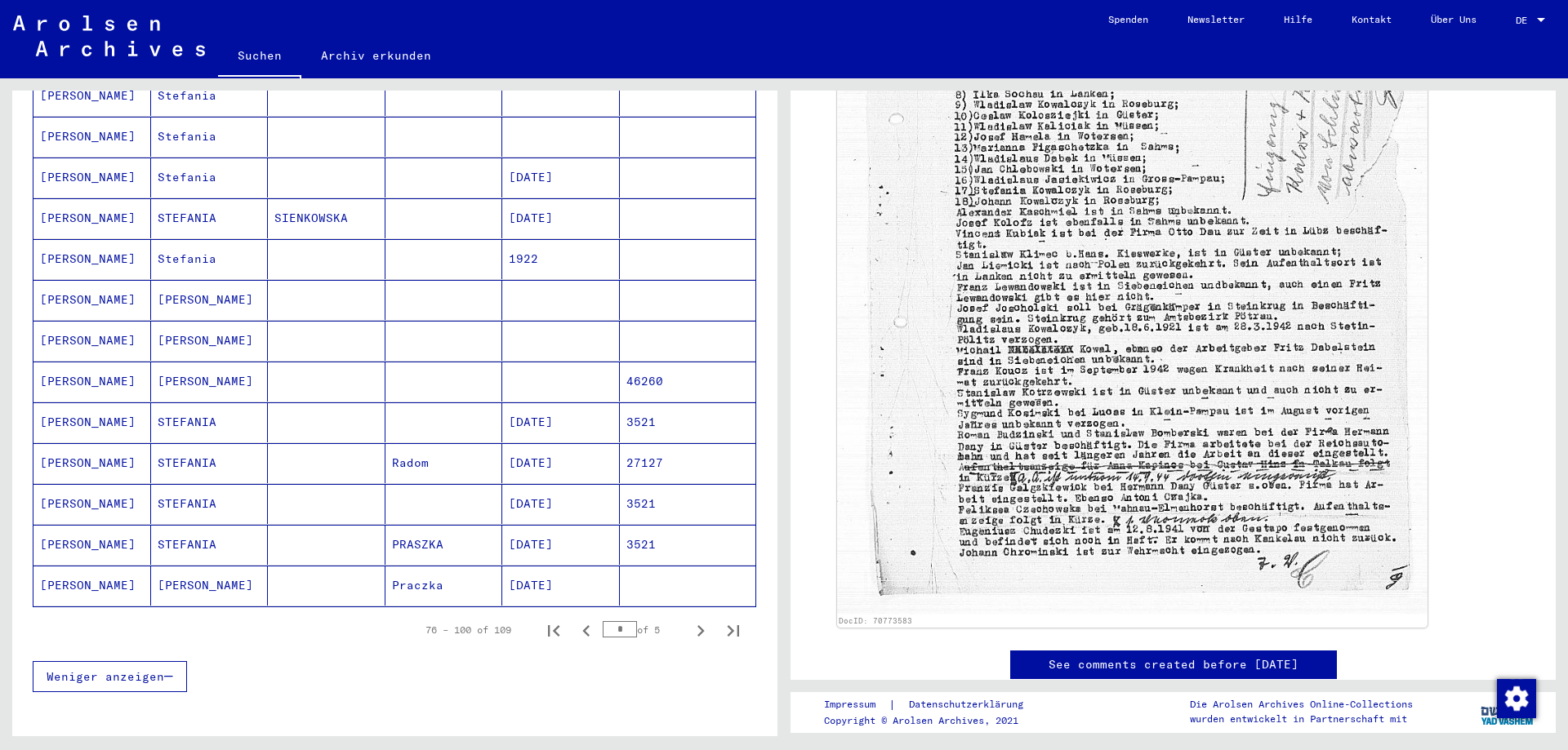
click at [73, 362] on mat-cell "[PERSON_NAME]" at bounding box center [92, 381] width 118 height 40
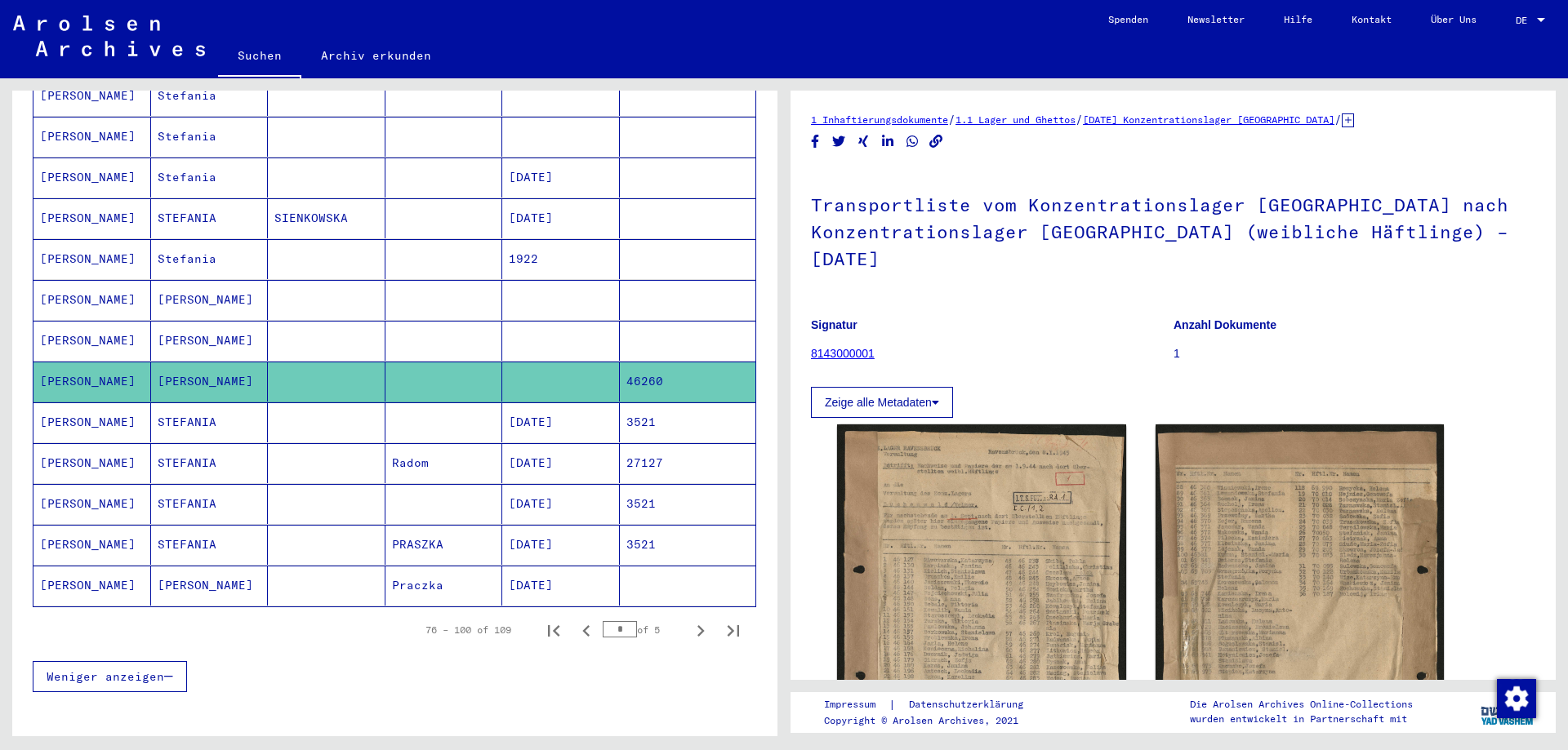
click at [89, 326] on mat-cell "[PERSON_NAME]" at bounding box center [92, 340] width 118 height 40
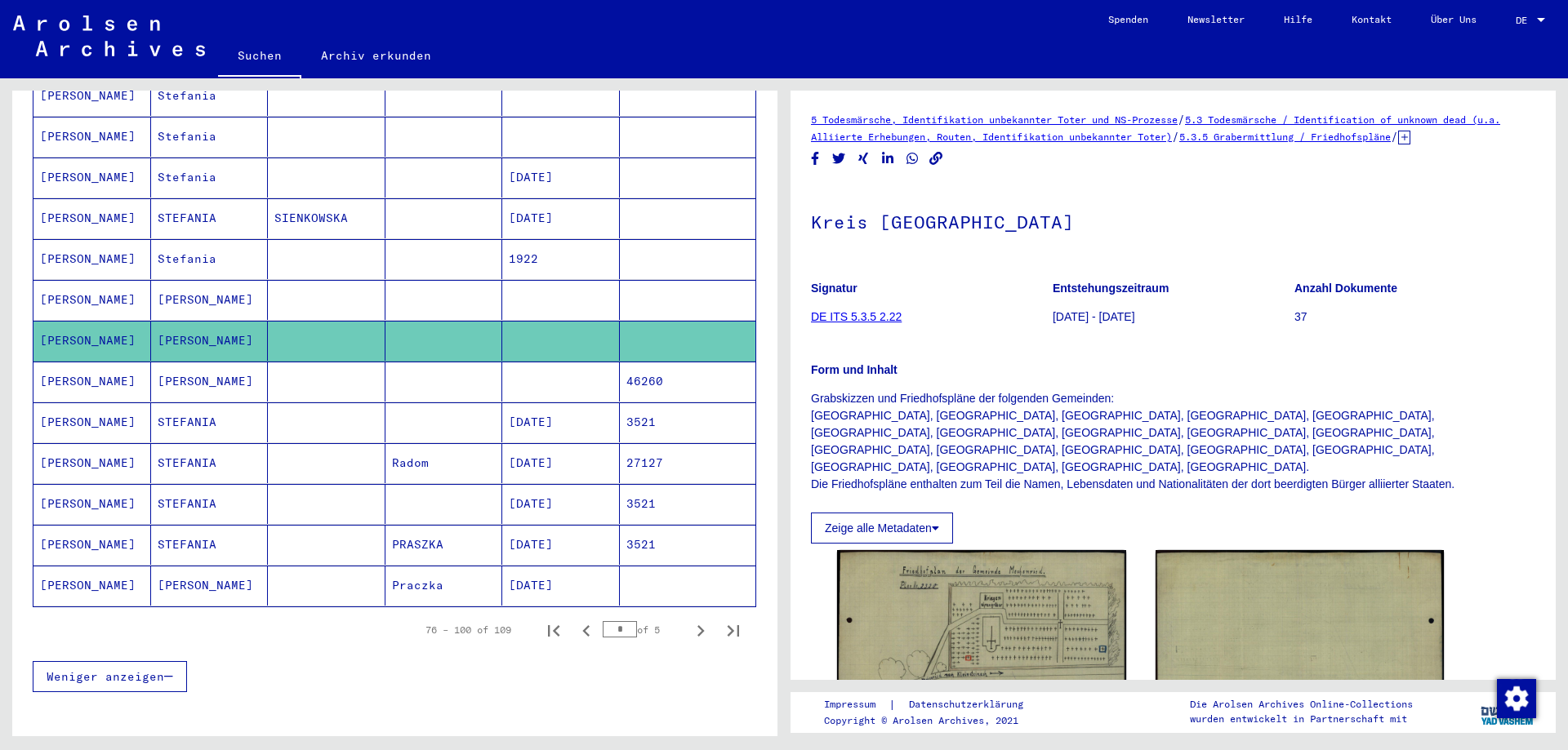
scroll to position [571, 0]
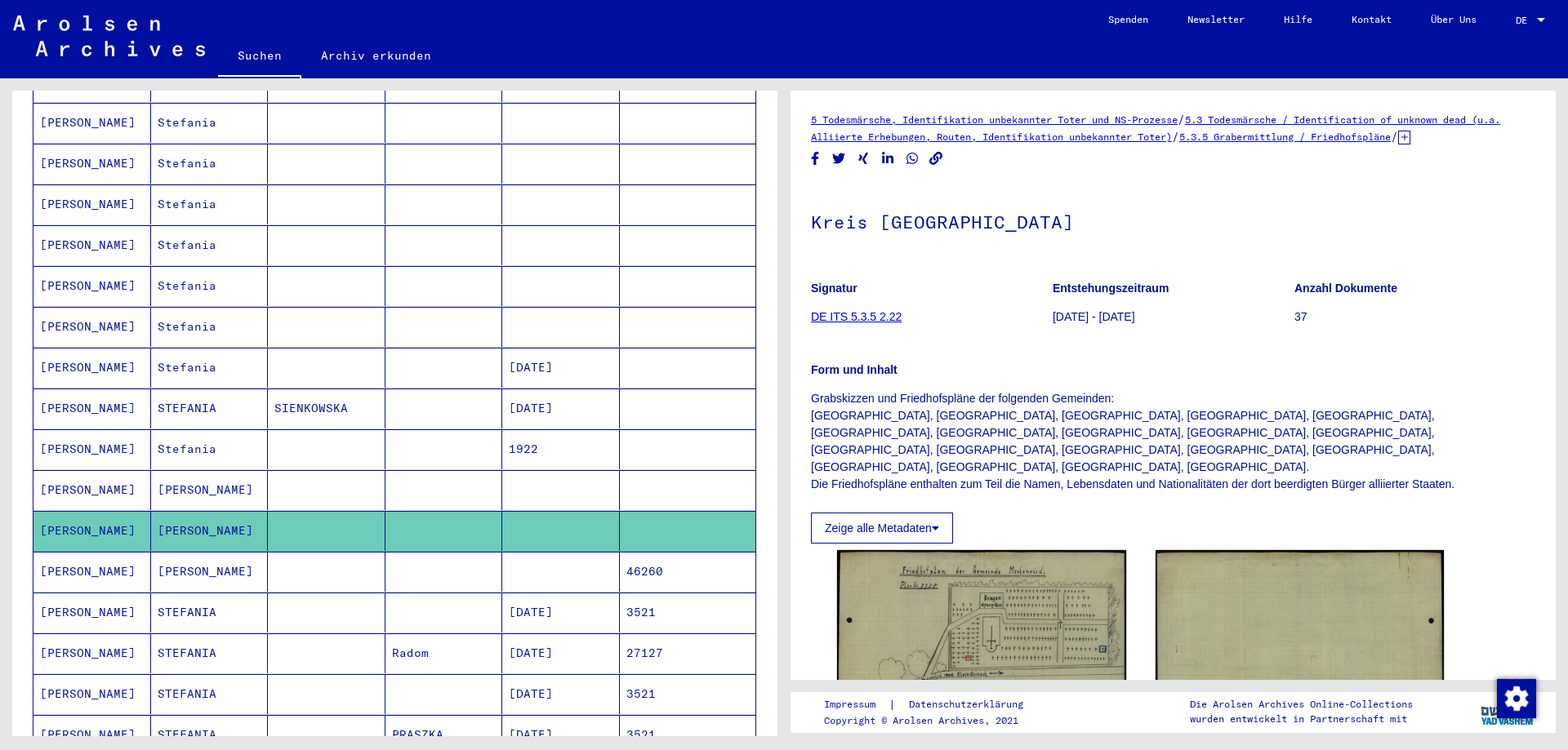
click at [70, 316] on mat-cell "[PERSON_NAME]" at bounding box center [92, 326] width 118 height 40
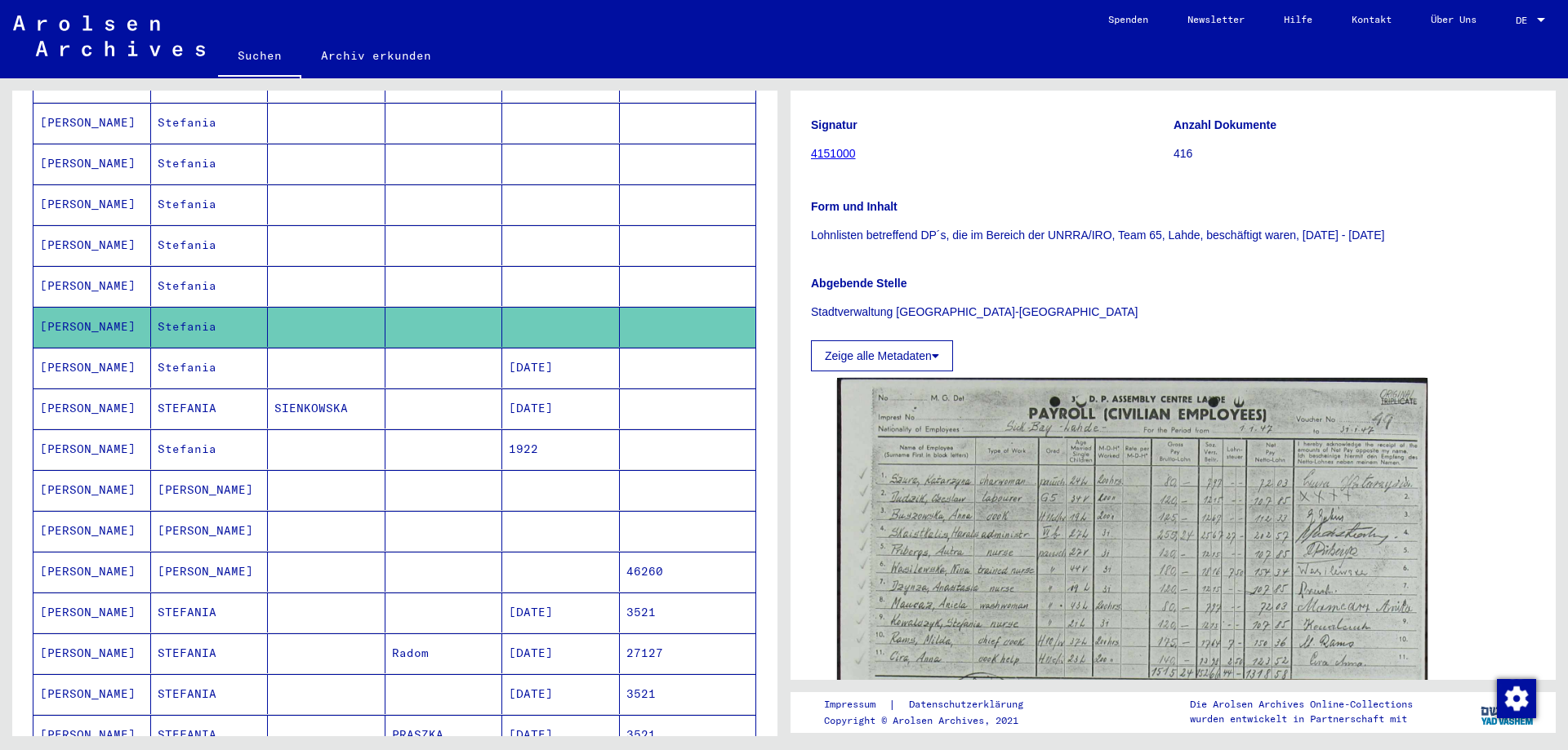
click at [83, 266] on mat-cell "[PERSON_NAME]" at bounding box center [92, 286] width 118 height 40
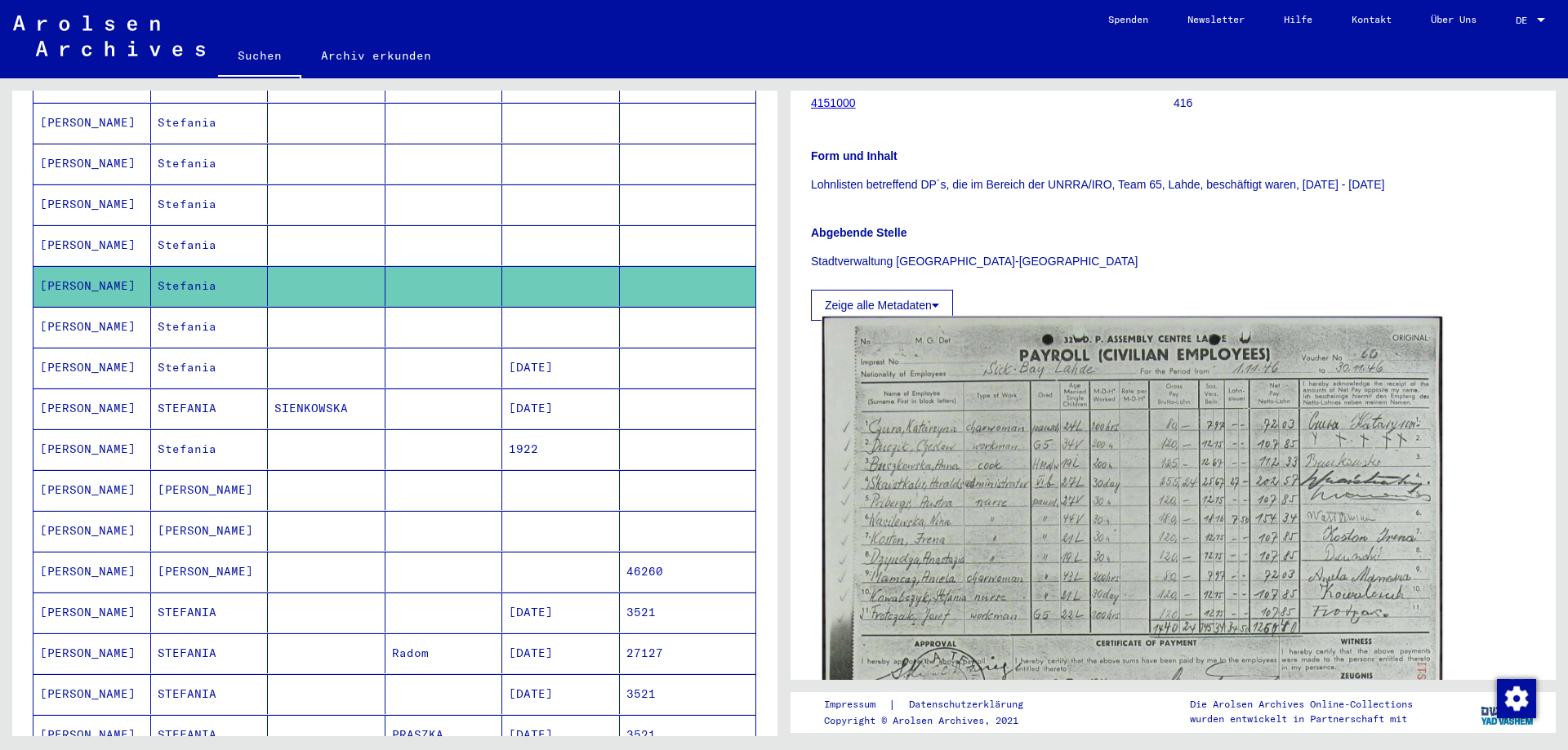
scroll to position [381, 0]
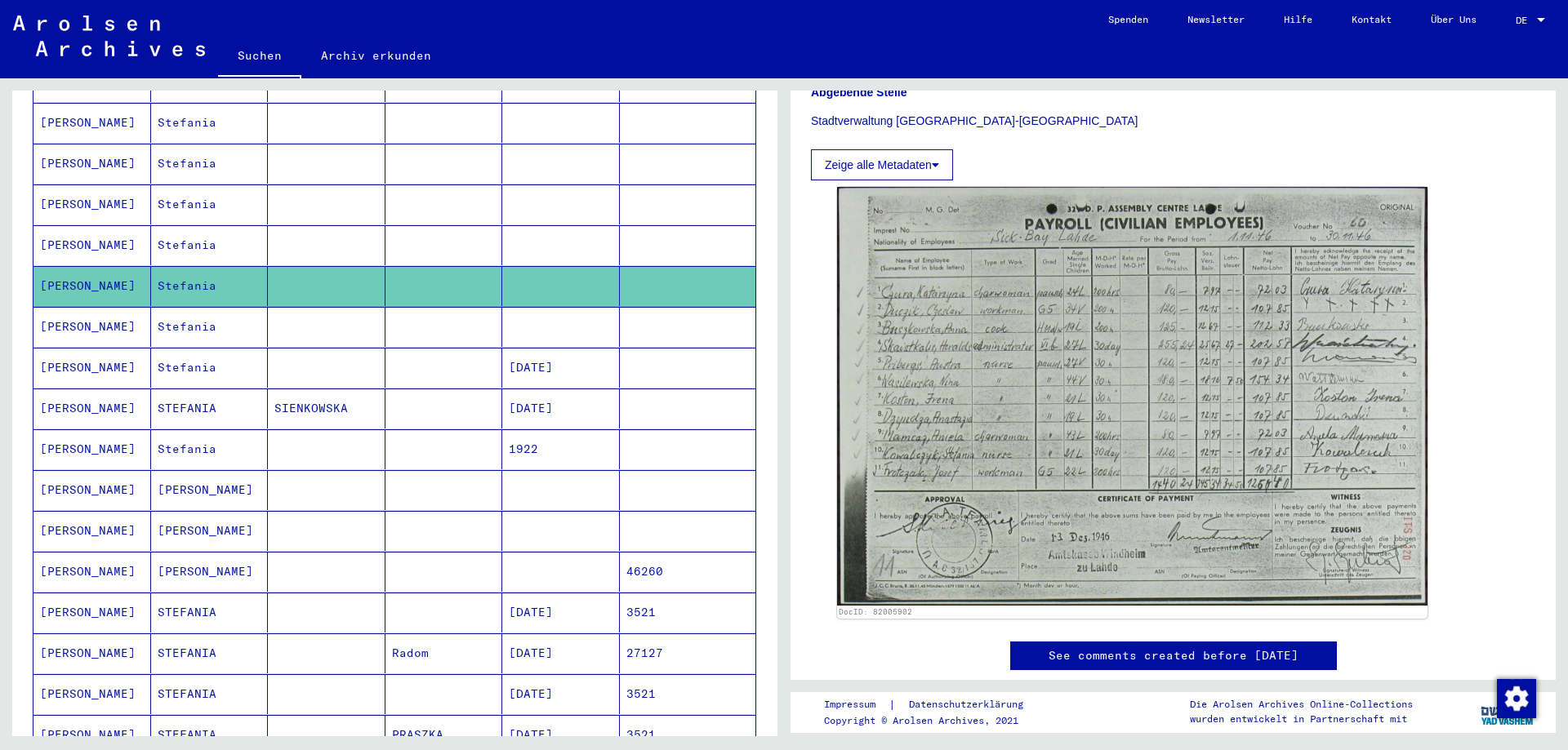
click at [61, 233] on mat-cell "[PERSON_NAME]" at bounding box center [92, 245] width 118 height 40
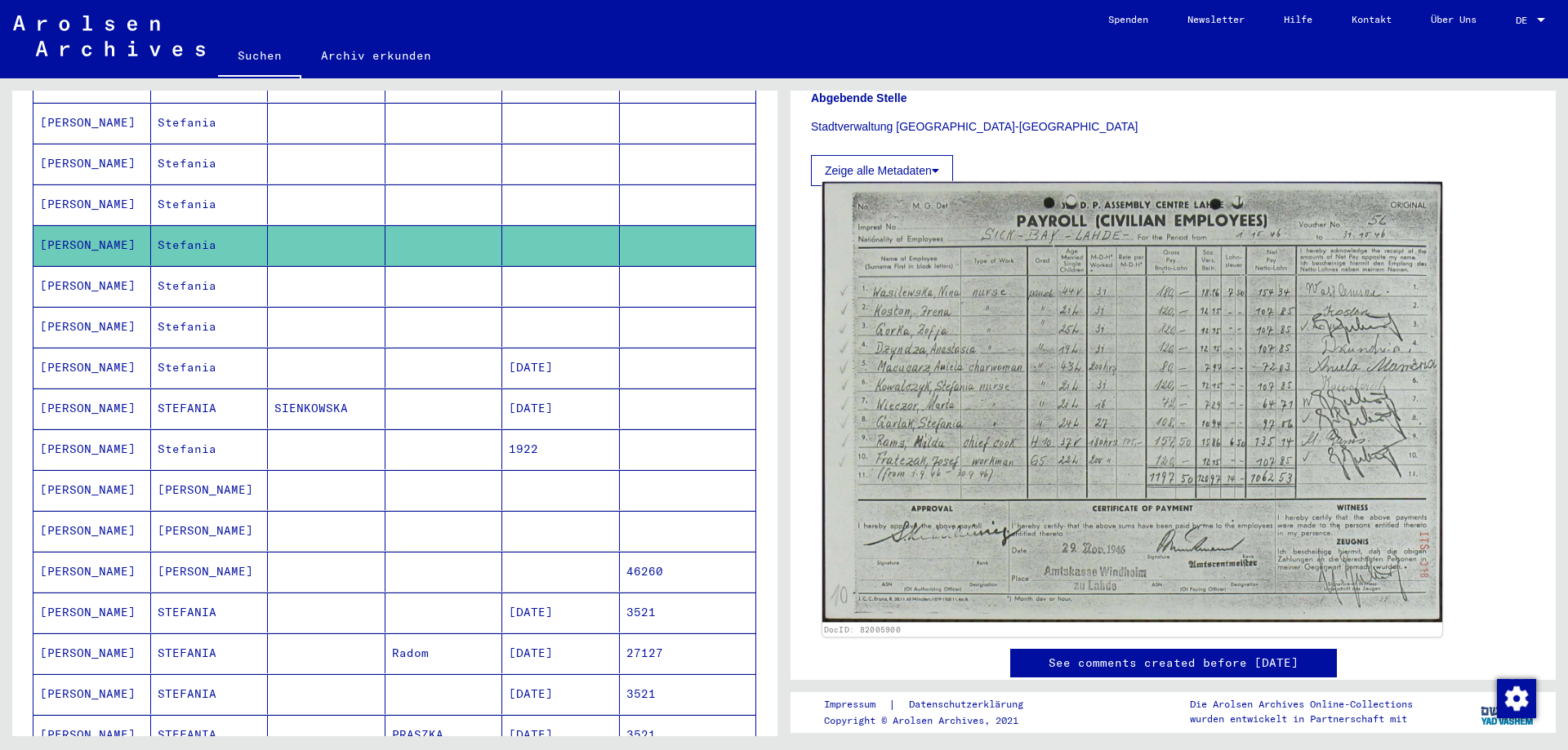
scroll to position [381, 0]
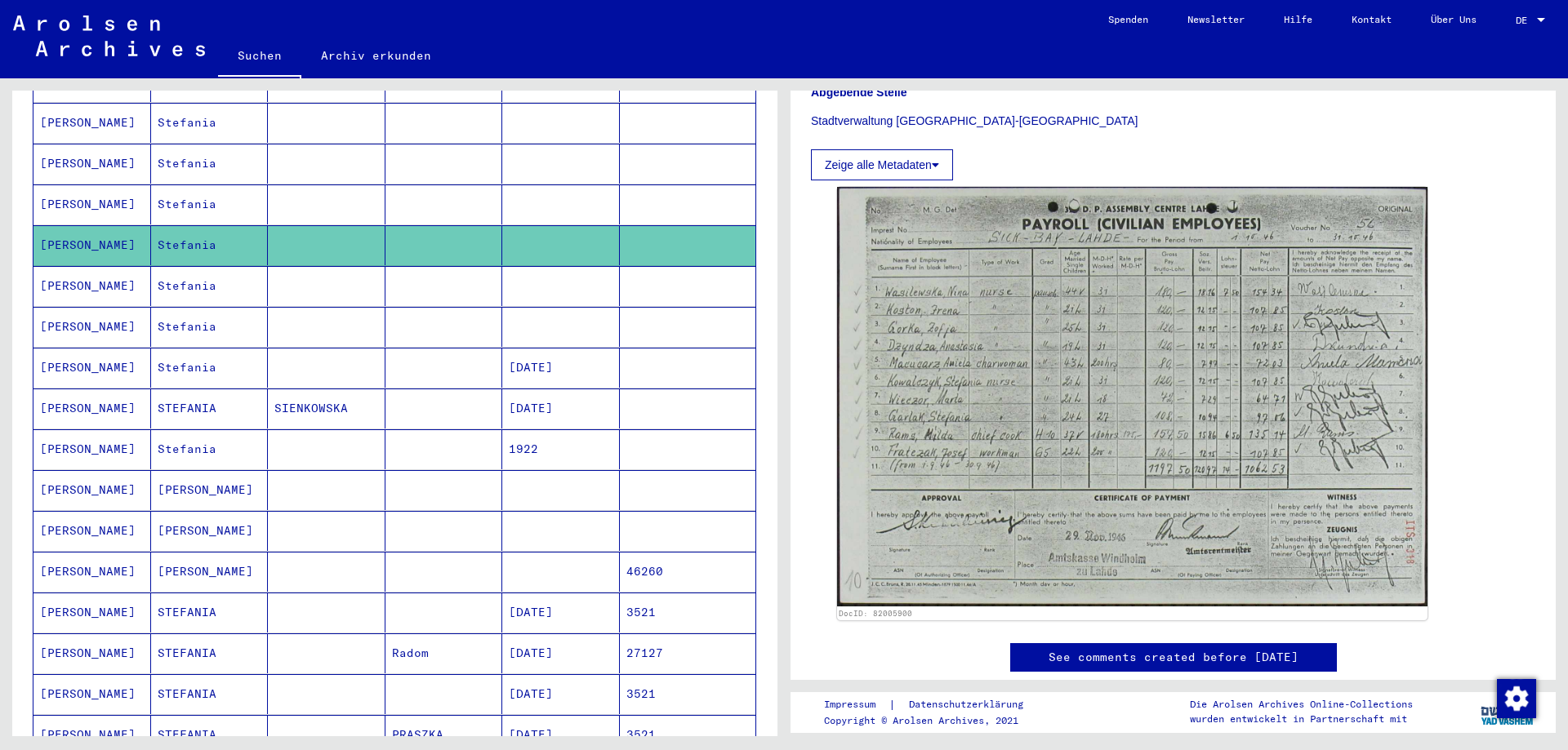
click at [44, 186] on mat-cell "[PERSON_NAME]" at bounding box center [92, 204] width 118 height 40
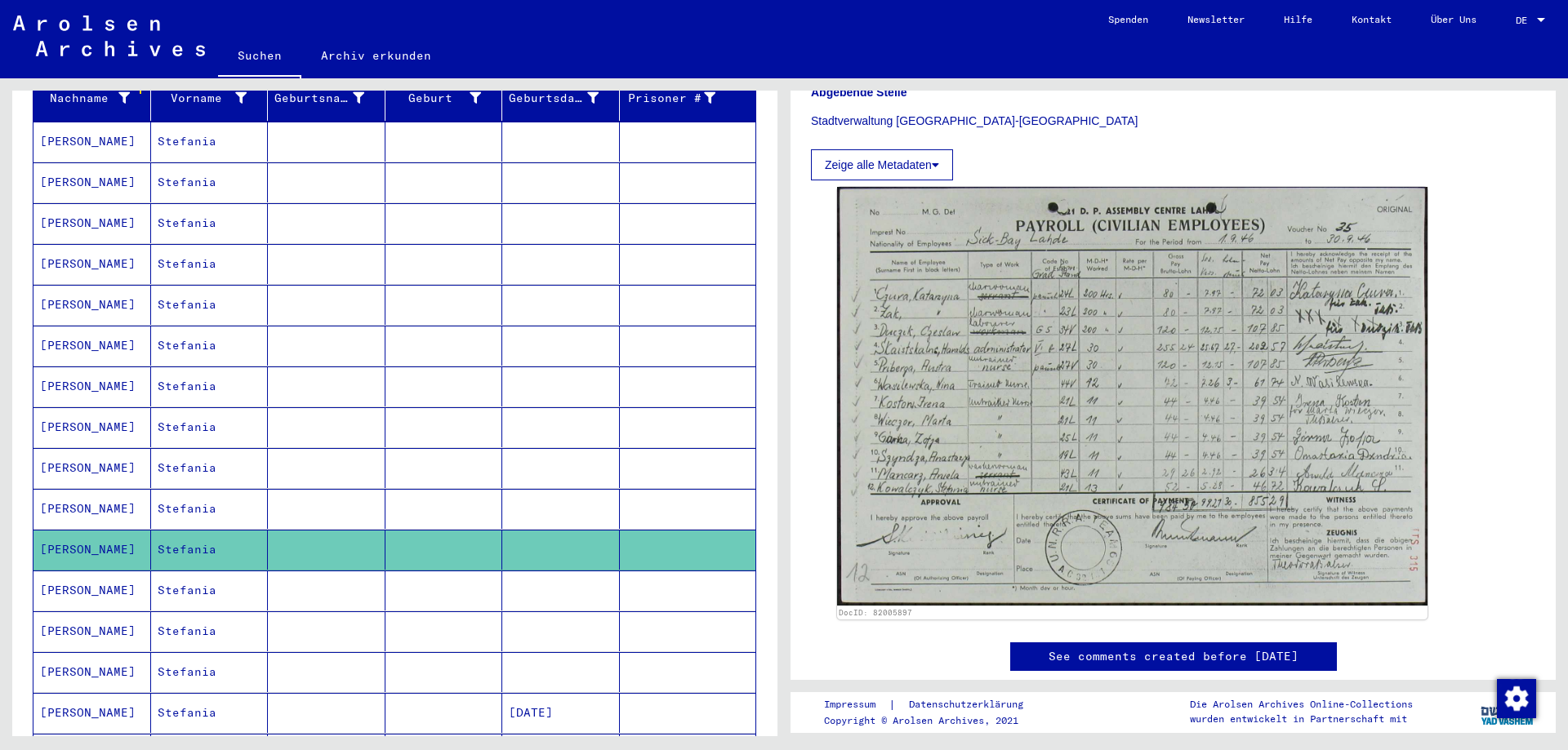
scroll to position [190, 0]
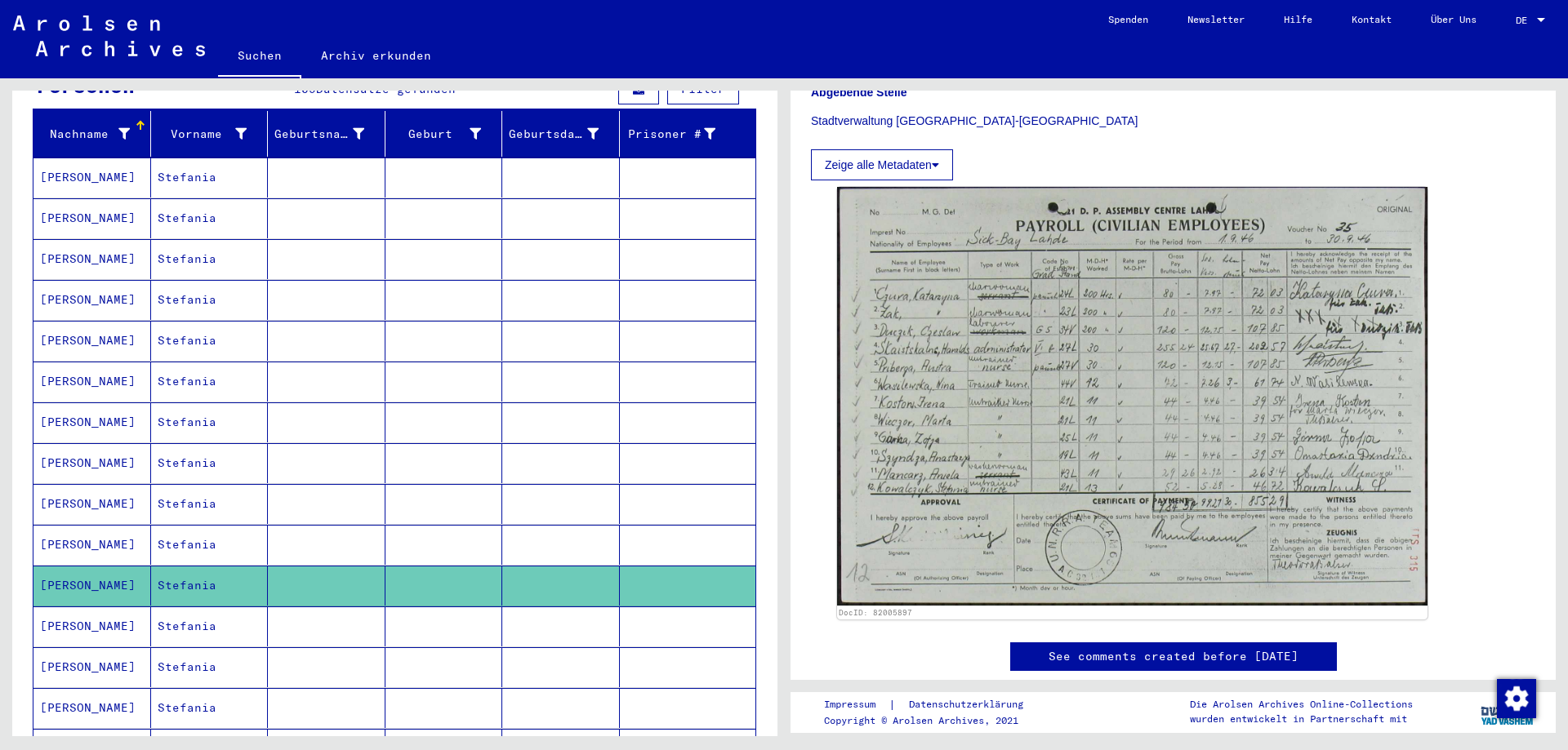
click at [65, 534] on mat-cell "[PERSON_NAME]" at bounding box center [92, 545] width 118 height 40
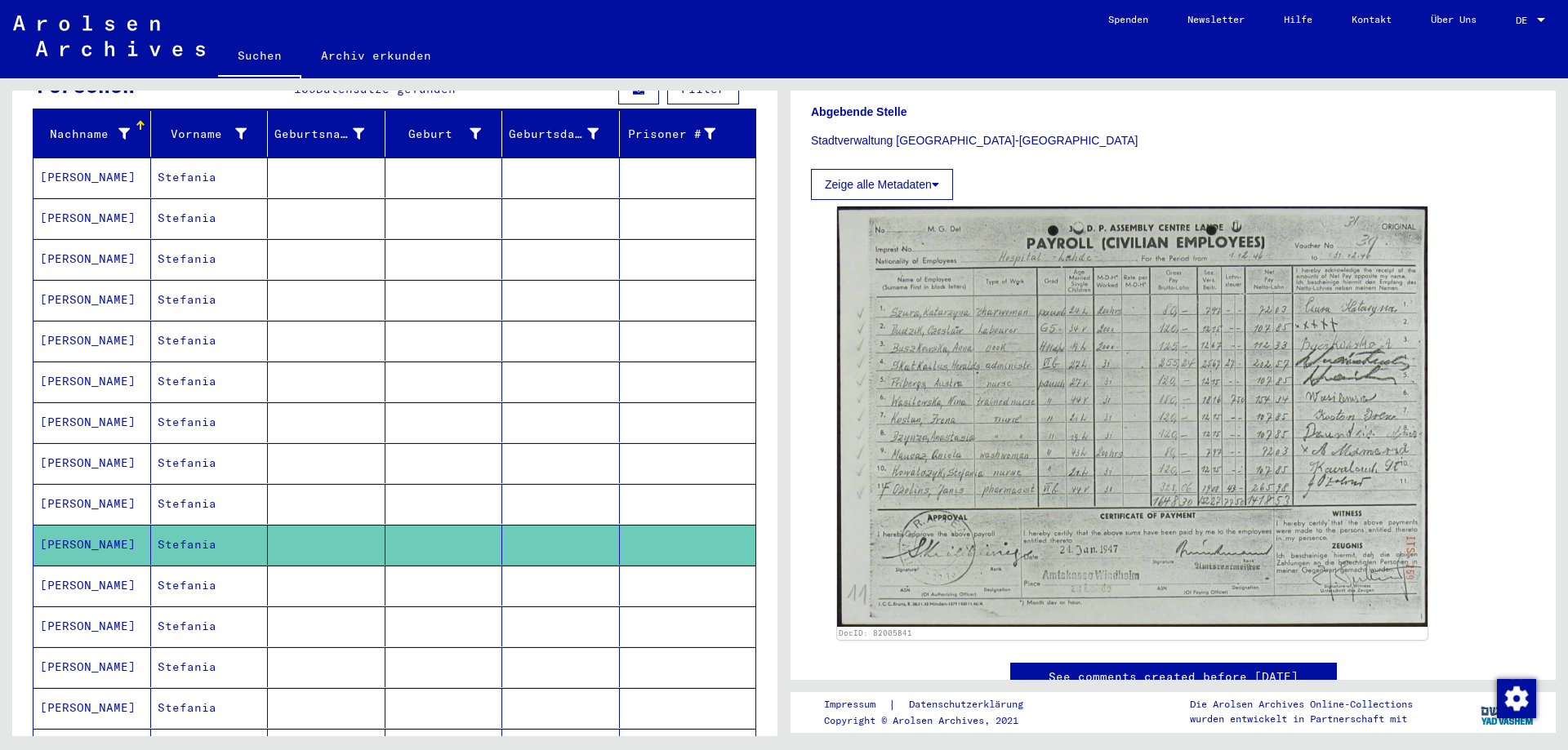
scroll to position [381, 0]
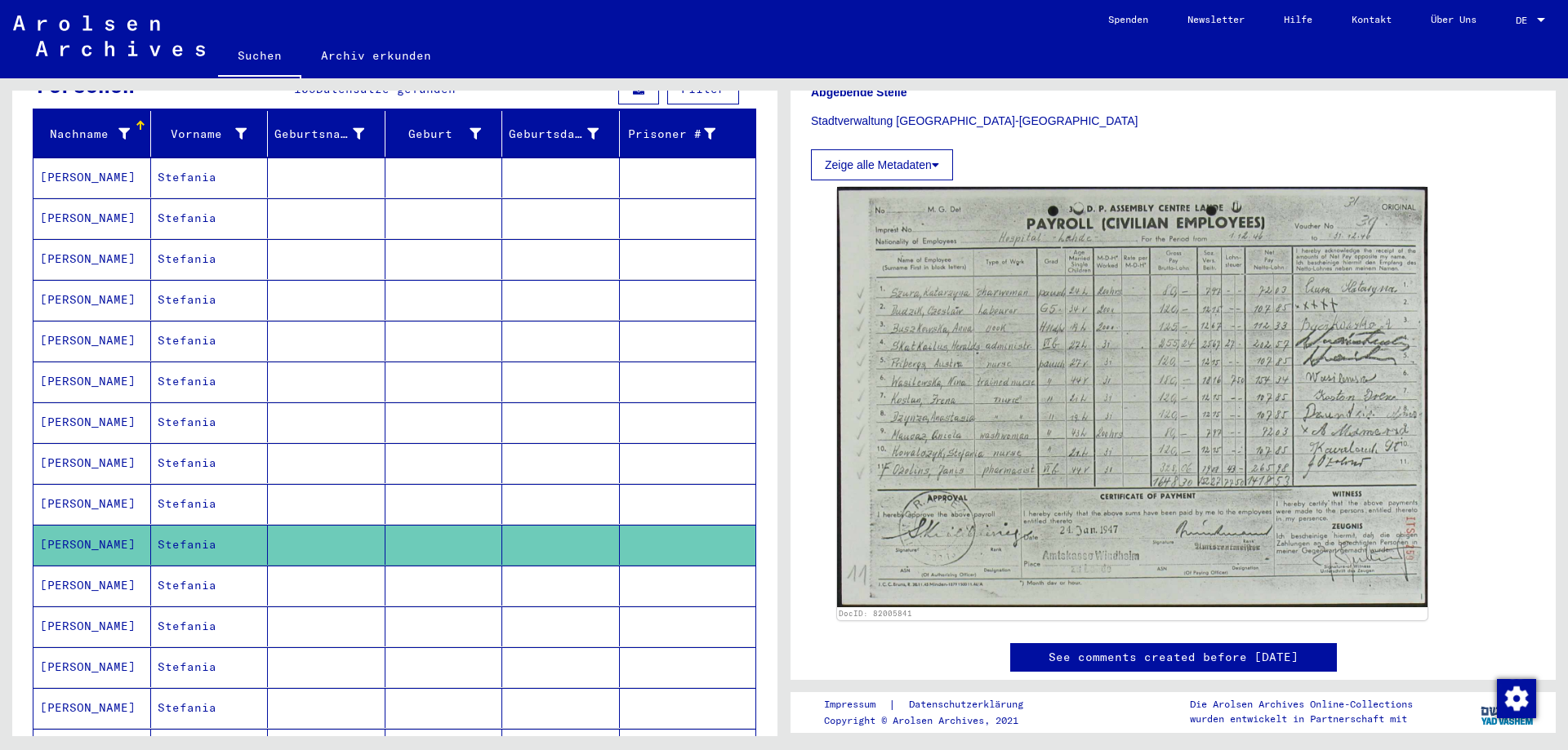
click at [79, 496] on mat-cell "[PERSON_NAME]" at bounding box center [92, 503] width 118 height 40
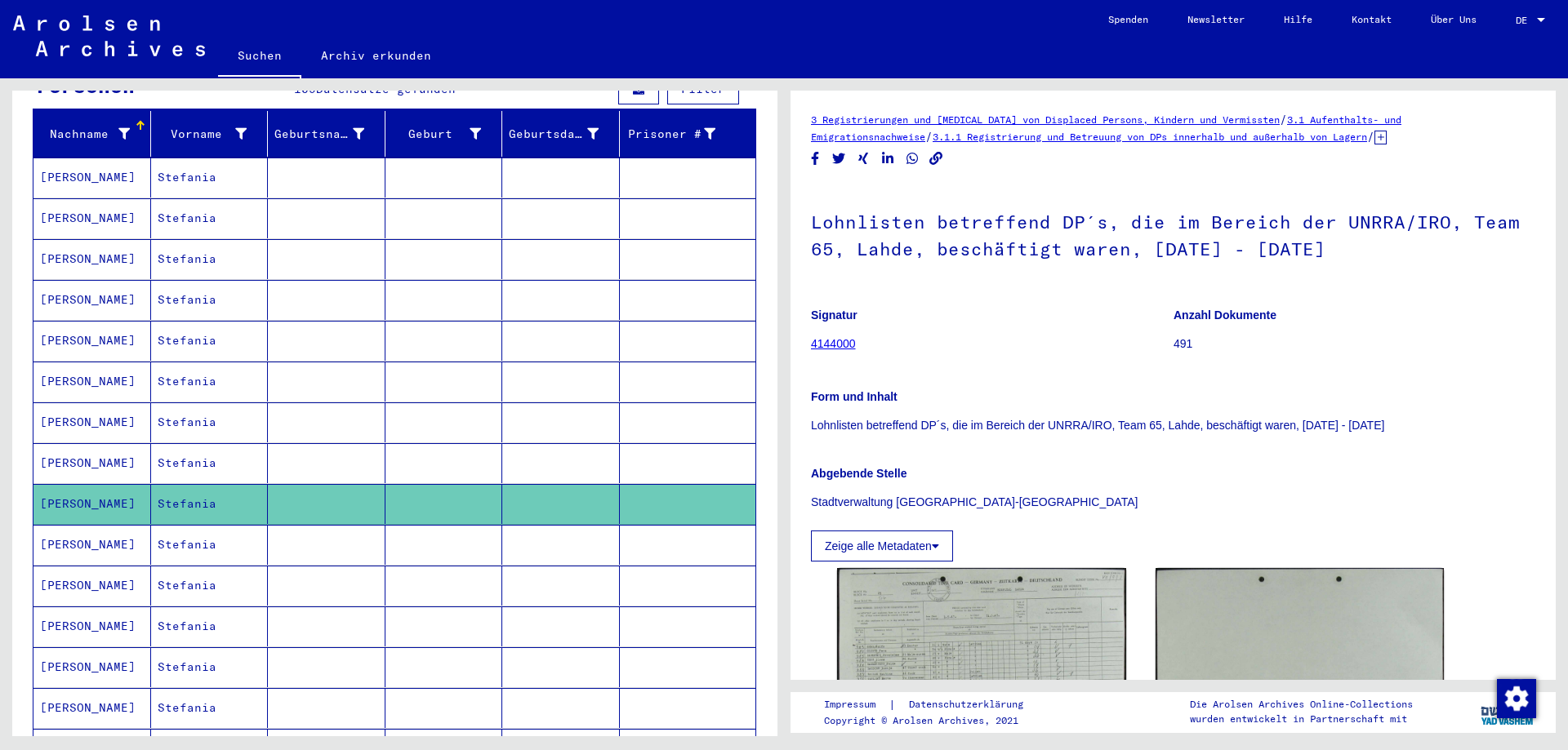
click at [59, 443] on mat-cell "[PERSON_NAME]" at bounding box center [92, 463] width 118 height 40
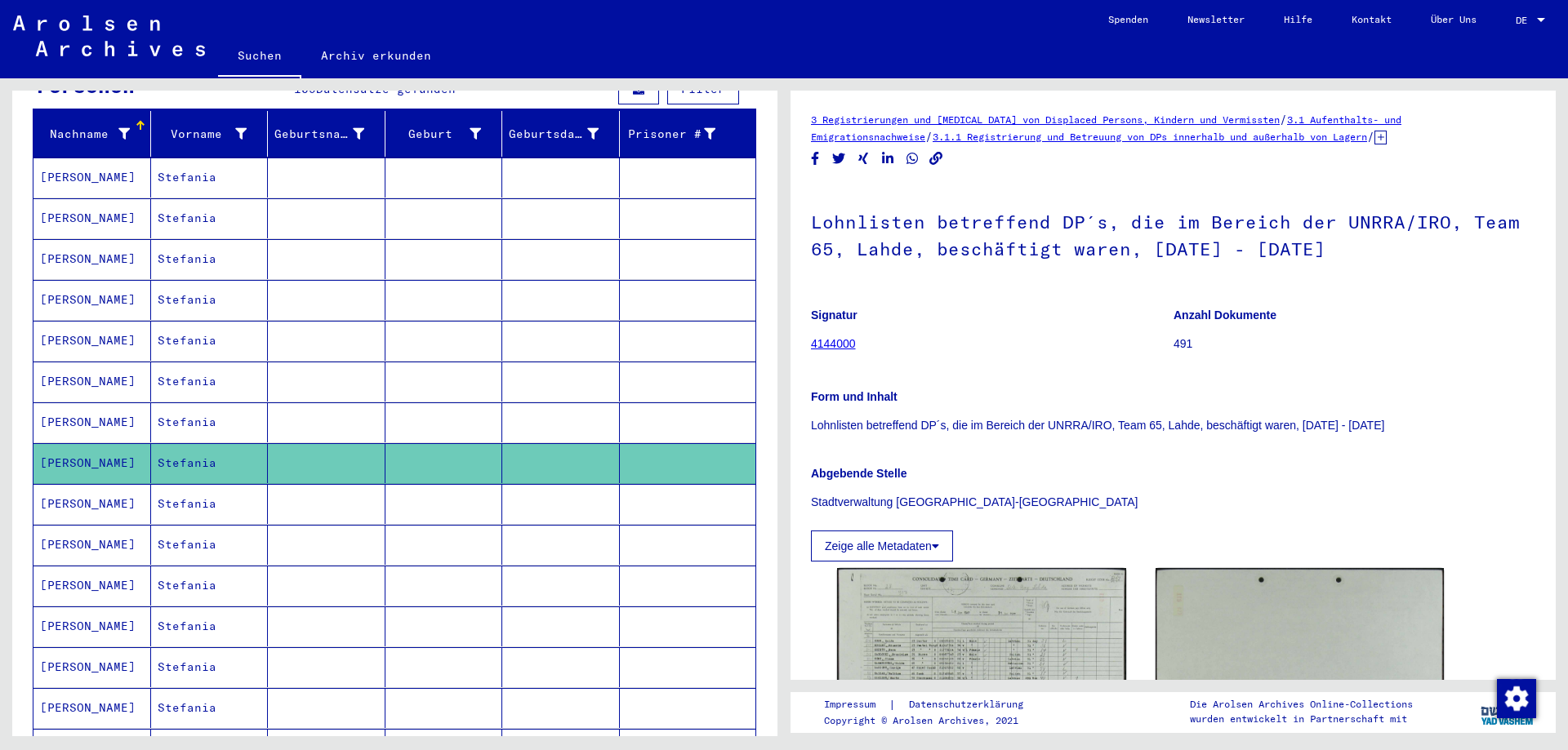
click at [65, 402] on mat-cell "[PERSON_NAME]" at bounding box center [92, 422] width 118 height 40
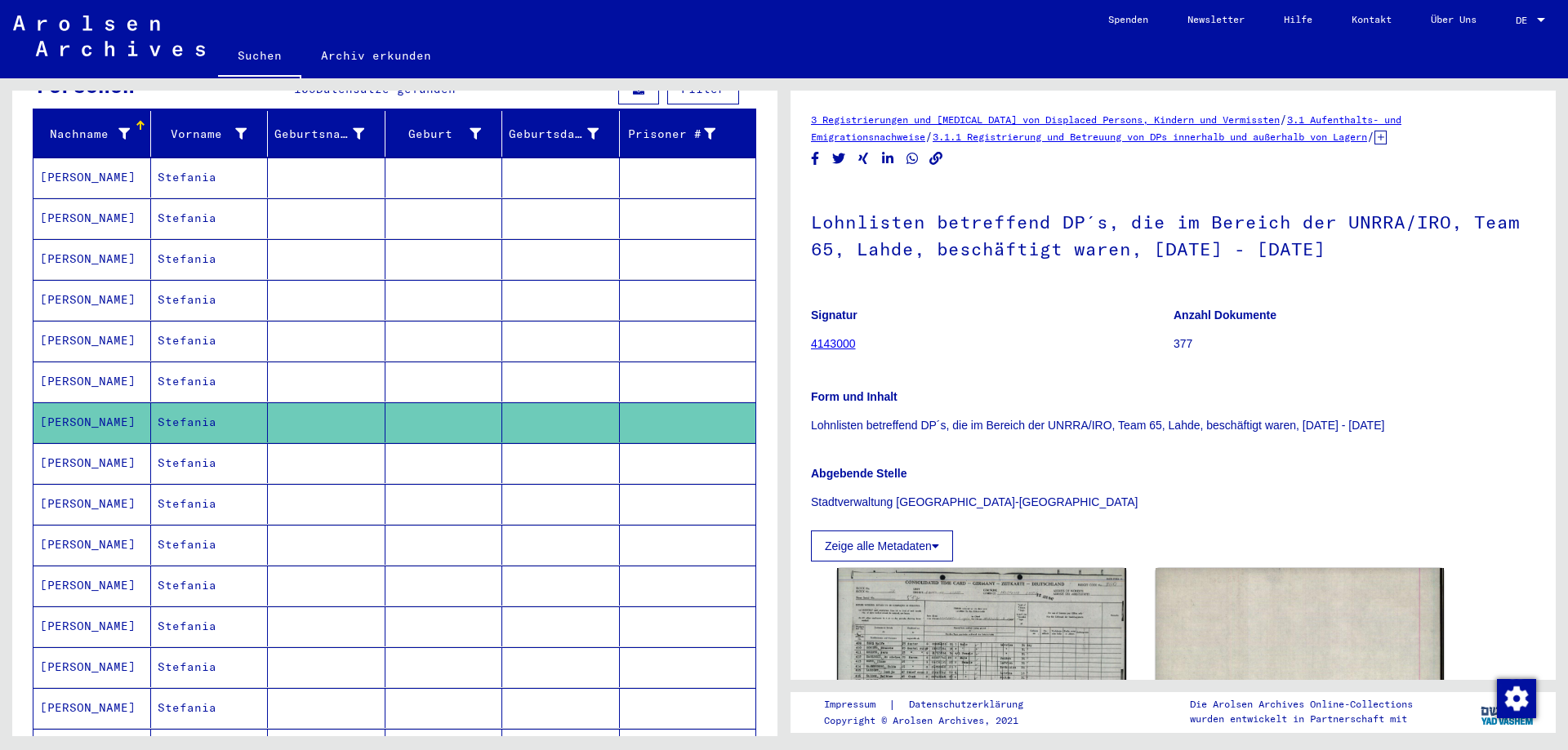
click at [70, 366] on mat-cell "[PERSON_NAME]" at bounding box center [92, 381] width 118 height 40
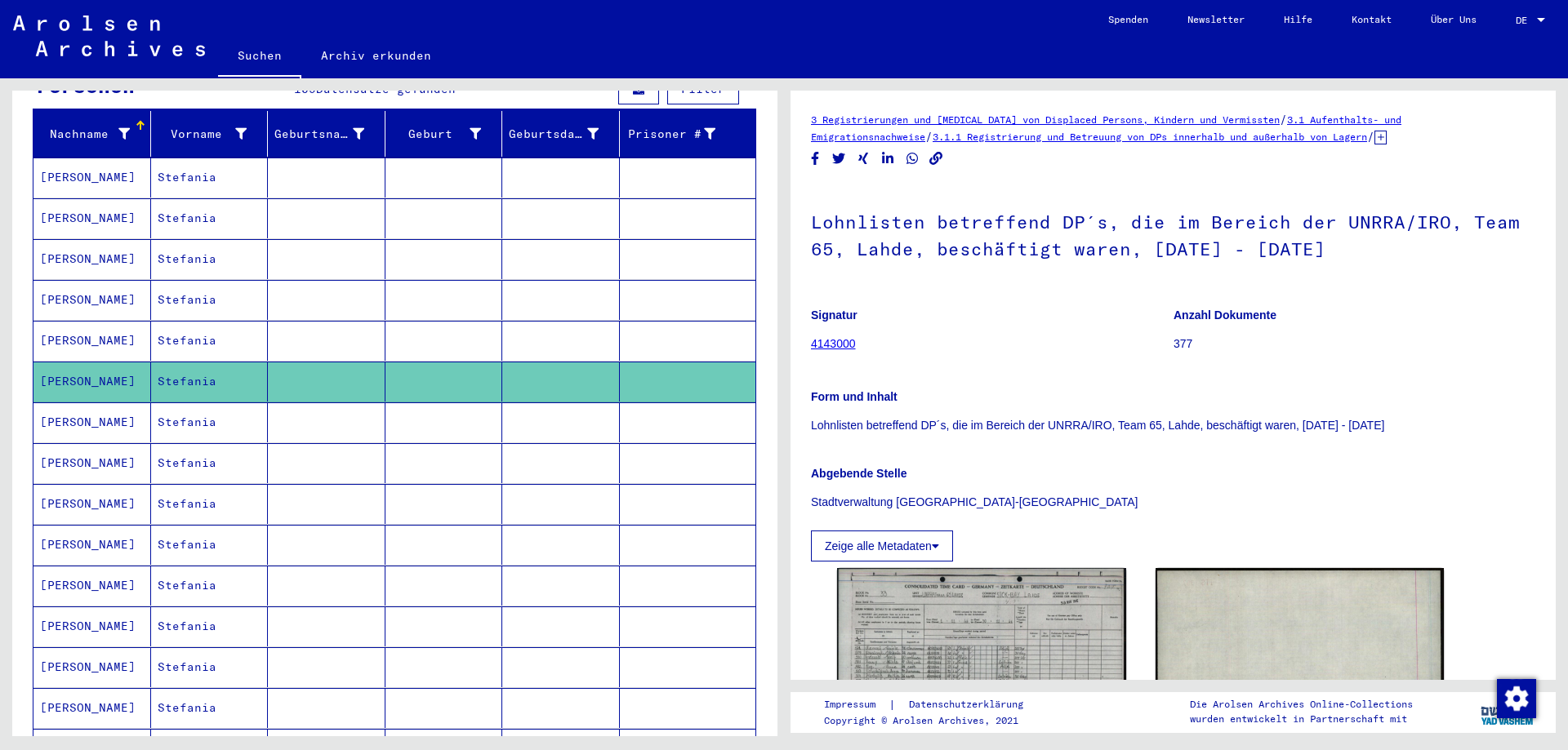
click at [88, 323] on mat-cell "[PERSON_NAME]" at bounding box center [92, 340] width 118 height 40
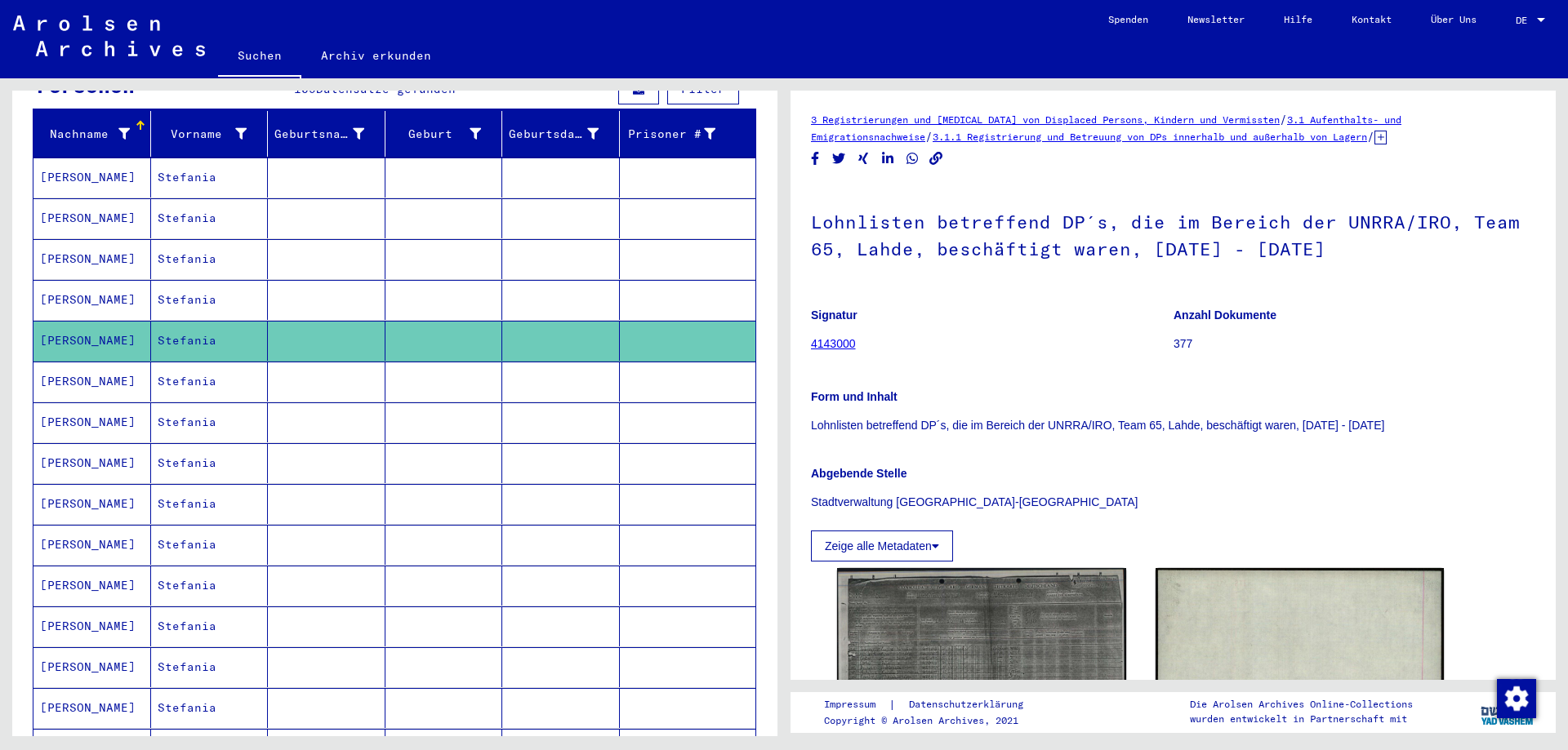
click at [88, 280] on mat-cell "[PERSON_NAME]" at bounding box center [92, 300] width 118 height 40
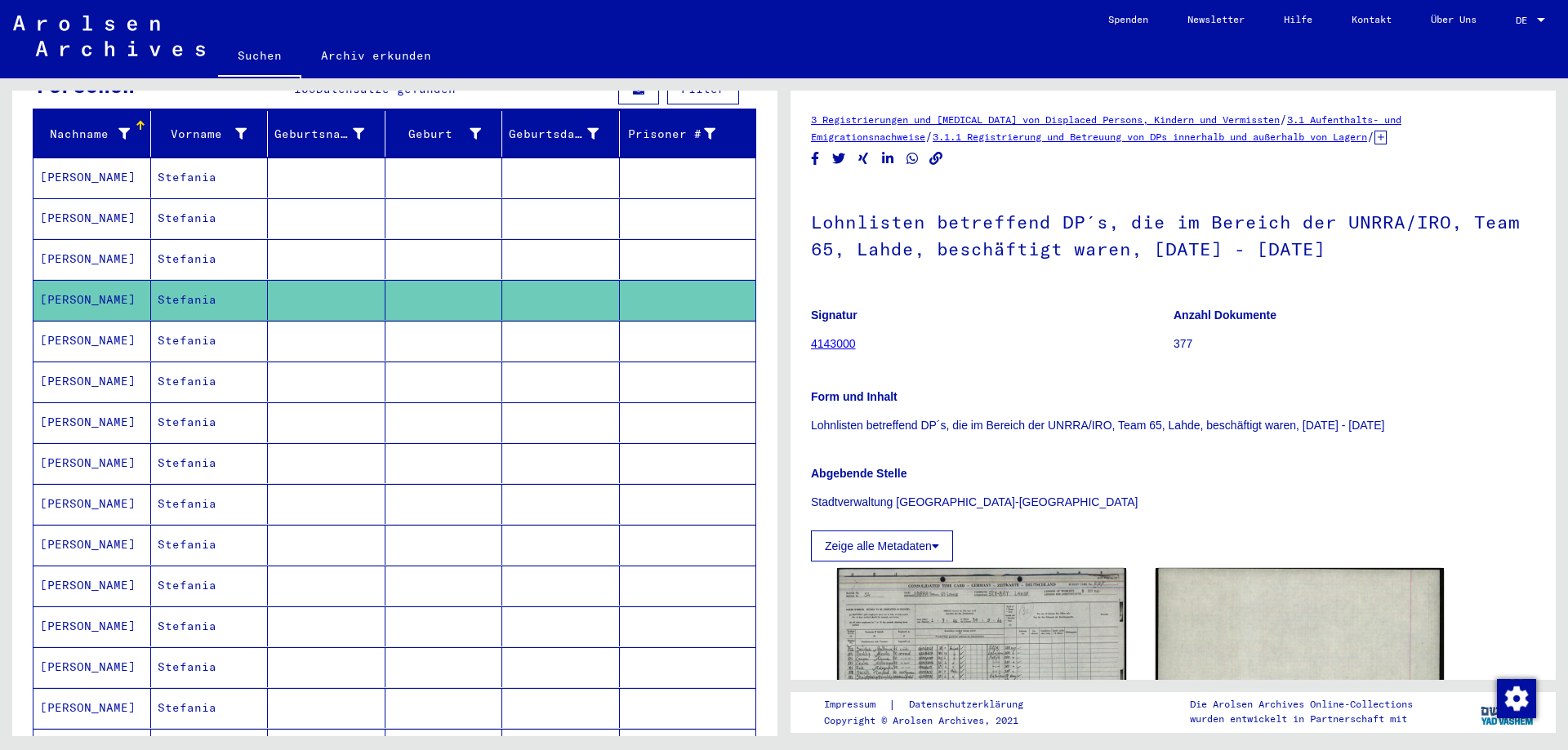
click at [89, 248] on mat-cell "[PERSON_NAME]" at bounding box center [92, 259] width 118 height 40
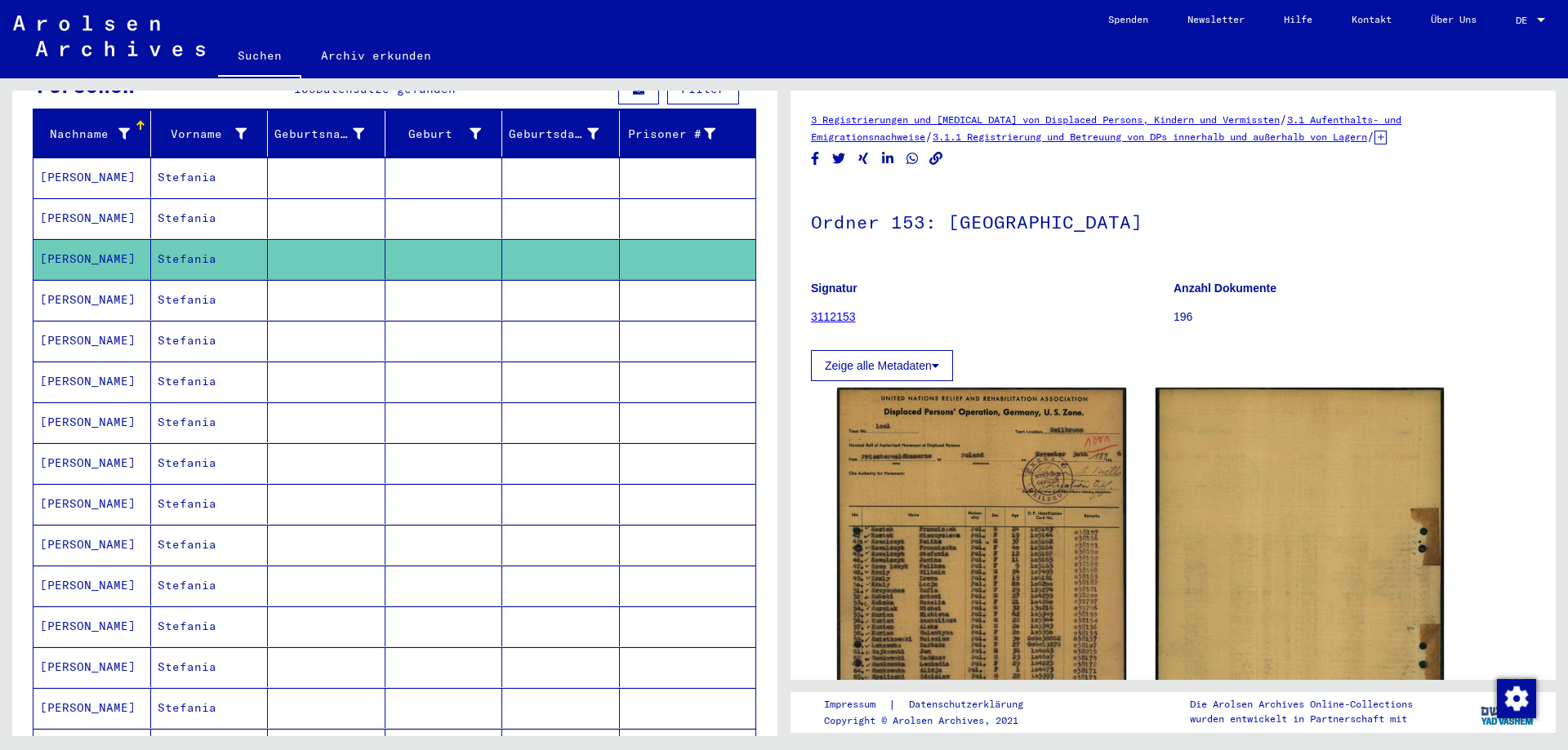
click at [61, 198] on mat-cell "[PERSON_NAME]" at bounding box center [92, 218] width 118 height 40
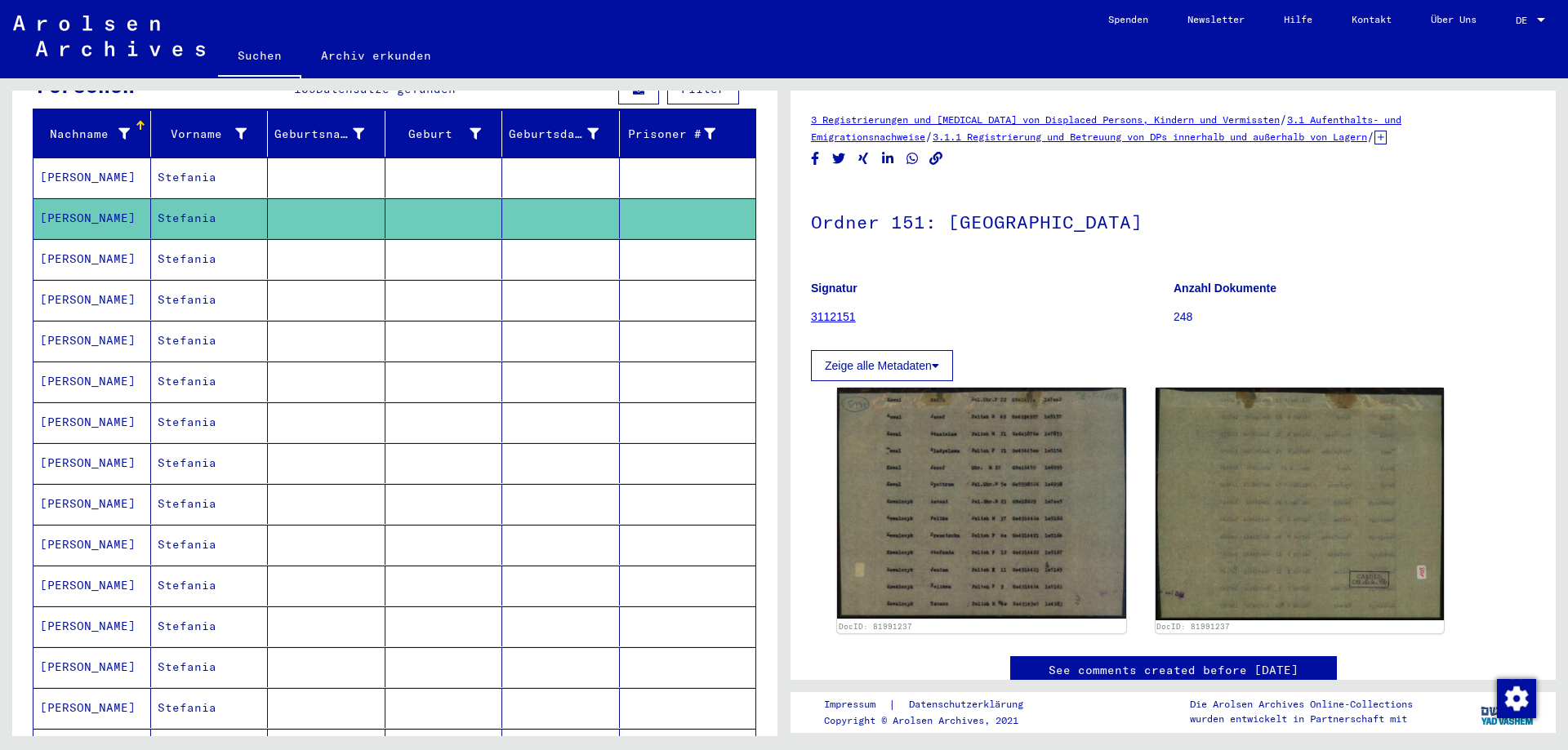
click at [76, 160] on mat-cell "[PERSON_NAME]" at bounding box center [92, 177] width 118 height 40
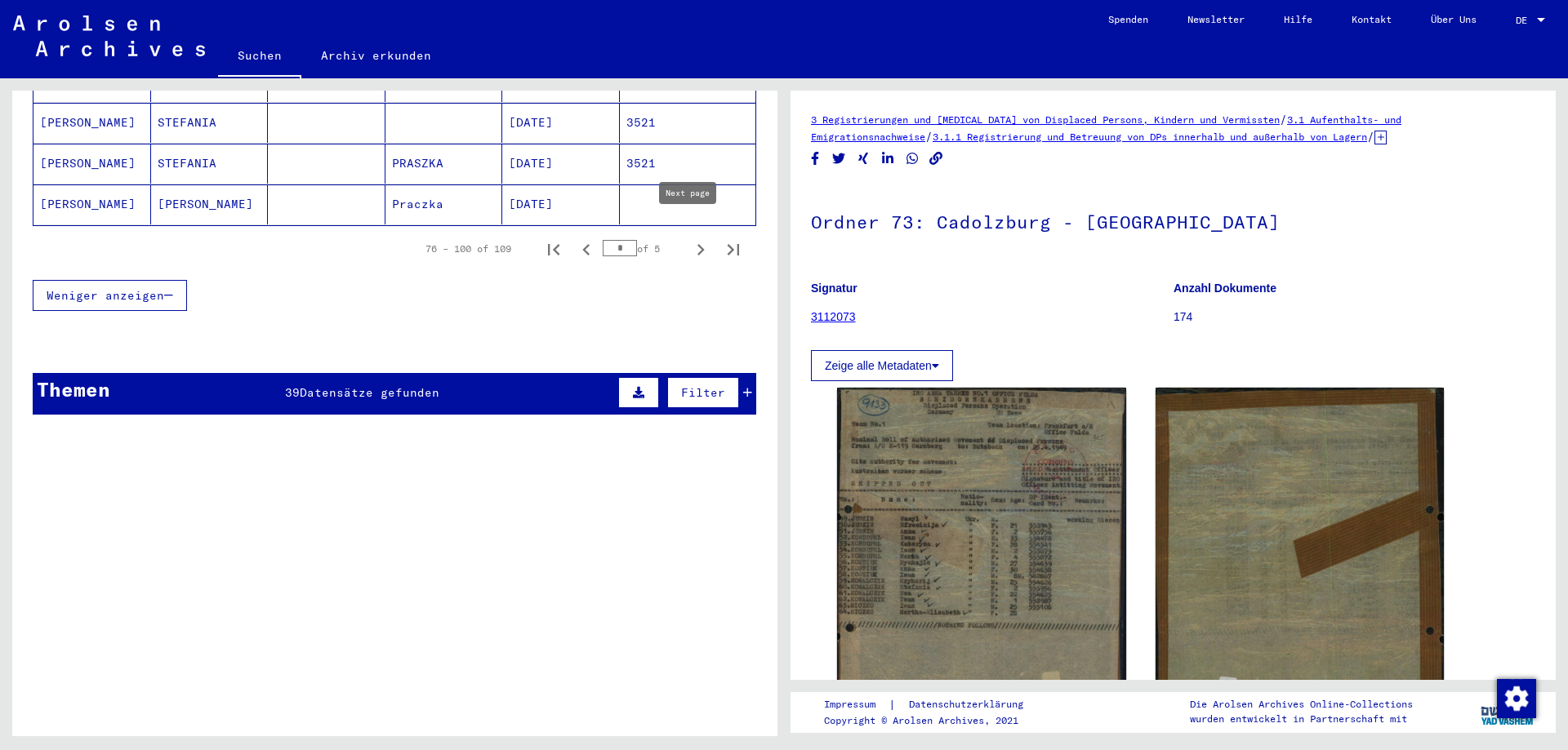
click at [697, 244] on icon "Next page" at bounding box center [701, 249] width 8 height 11
type input "*"
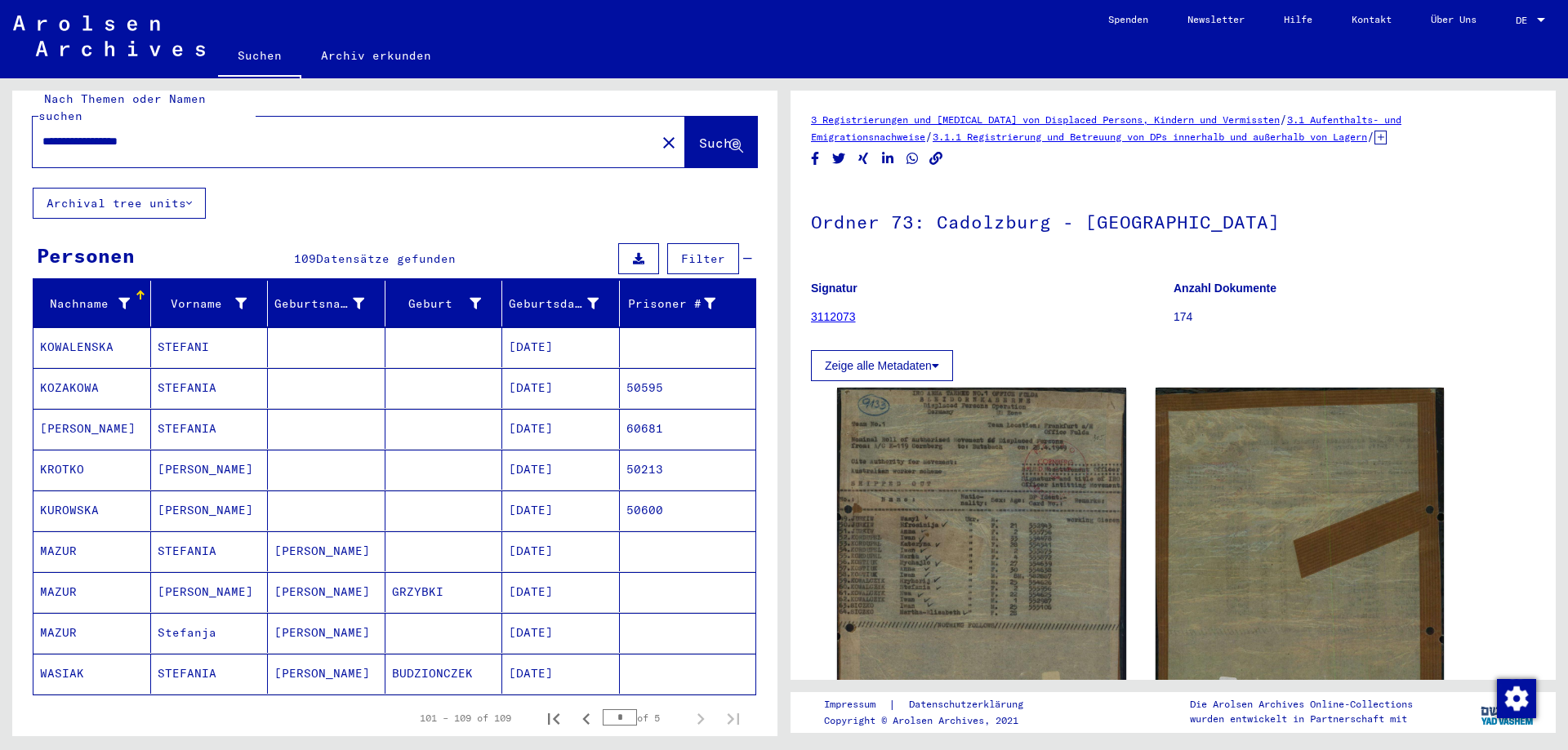
click at [235, 133] on input "**********" at bounding box center [344, 142] width 603 height 17
type input "**********"
click at [686, 117] on button "Suche" at bounding box center [721, 142] width 72 height 51
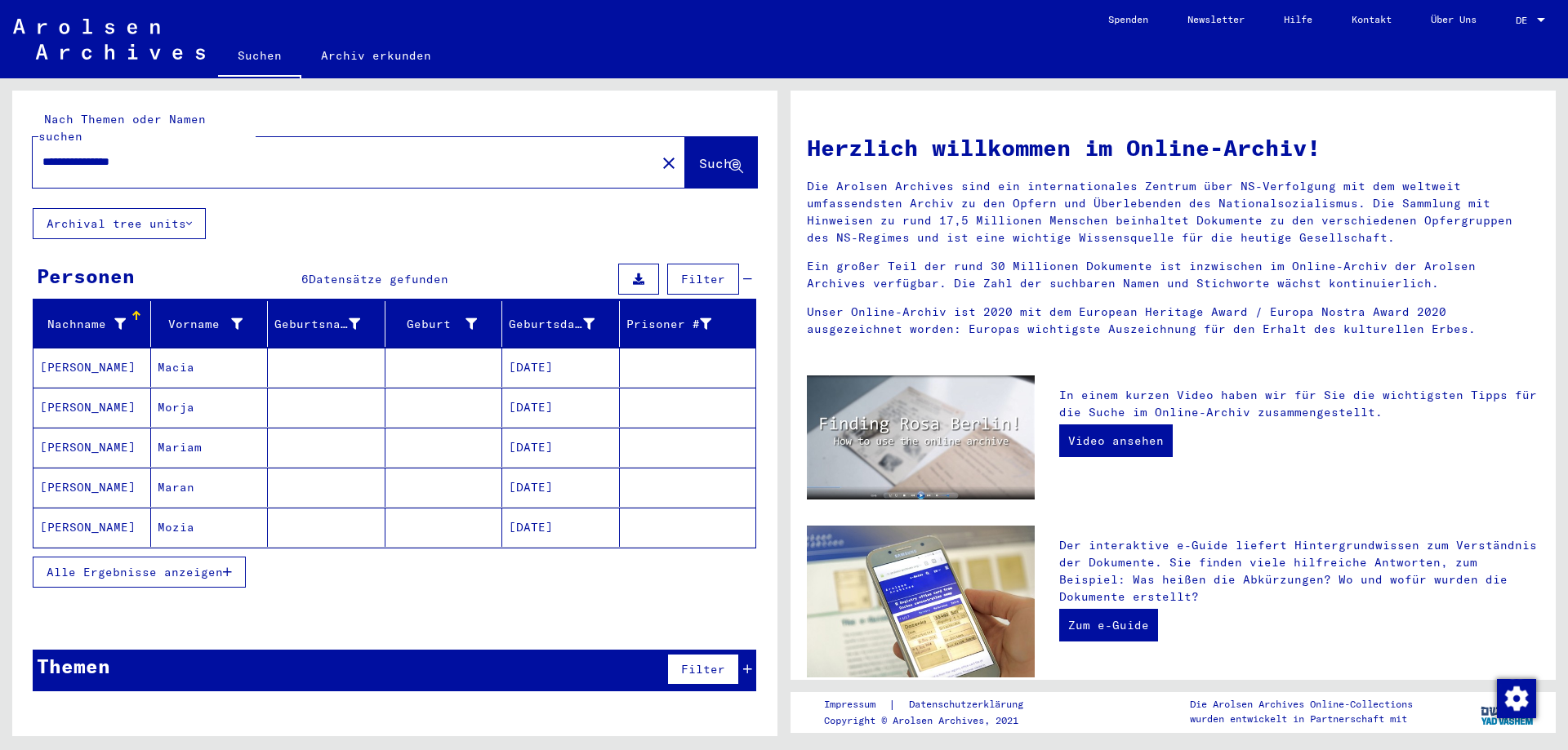
click at [73, 387] on mat-cell "[PERSON_NAME]" at bounding box center [92, 407] width 118 height 40
